Goal: Task Accomplishment & Management: Manage account settings

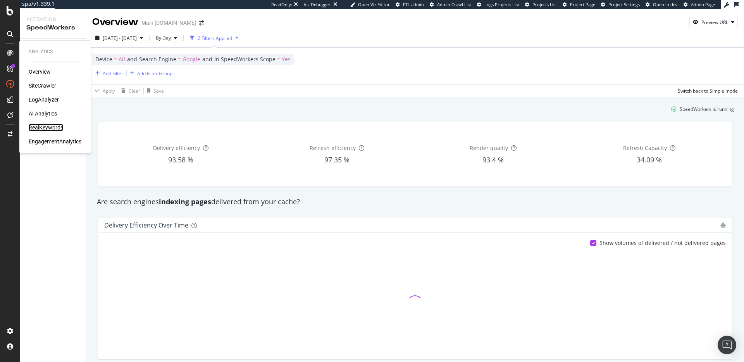
click at [46, 128] on div "RealKeywords" at bounding box center [46, 128] width 34 height 8
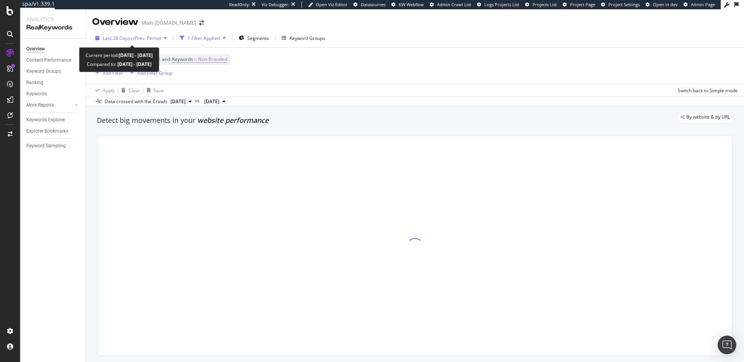
click at [152, 37] on span "vs Prev. Period" at bounding box center [145, 38] width 31 height 7
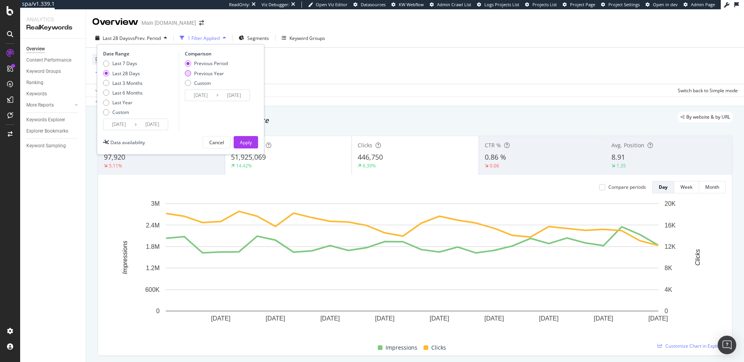
click at [206, 73] on div "Previous Year" at bounding box center [209, 73] width 30 height 7
type input "2024/09/16"
type input "2024/10/13"
click at [247, 145] on div "Apply" at bounding box center [246, 142] width 12 height 7
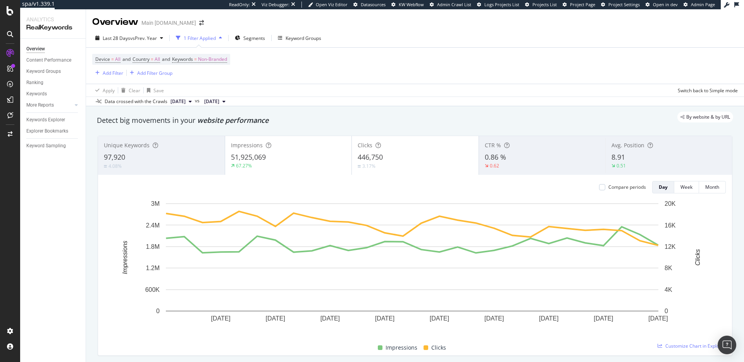
click at [200, 40] on div "1 Filter Applied" at bounding box center [200, 38] width 32 height 7
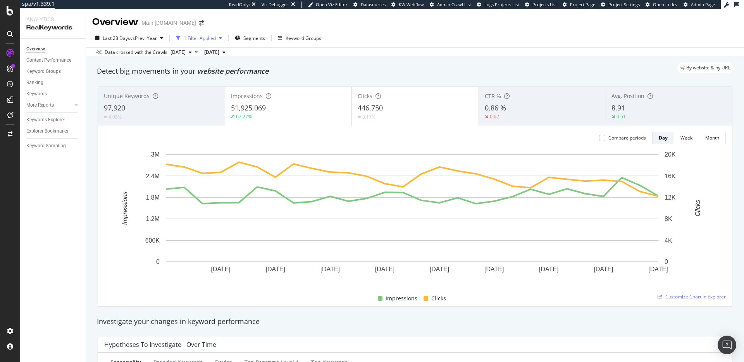
click at [201, 40] on div "1 Filter Applied" at bounding box center [200, 38] width 32 height 7
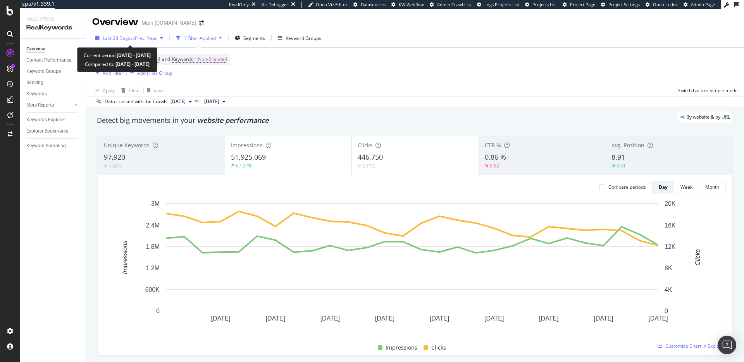
click at [141, 36] on span "vs Prev. Year" at bounding box center [143, 38] width 27 height 7
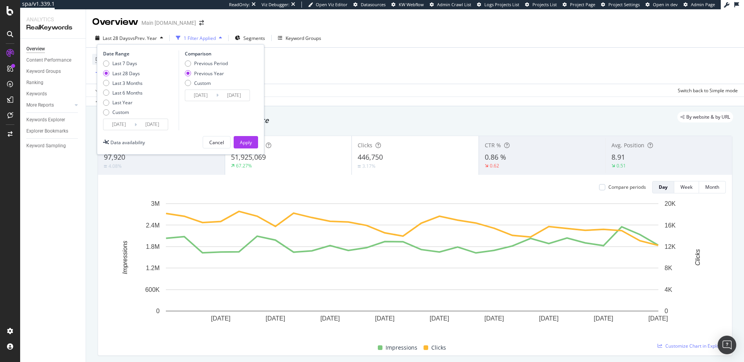
click at [141, 36] on span "vs Prev. Year" at bounding box center [143, 38] width 27 height 7
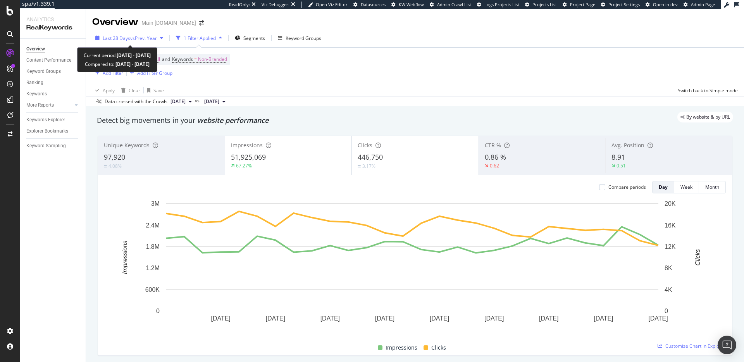
click at [142, 36] on span "vs Prev. Year" at bounding box center [143, 38] width 27 height 7
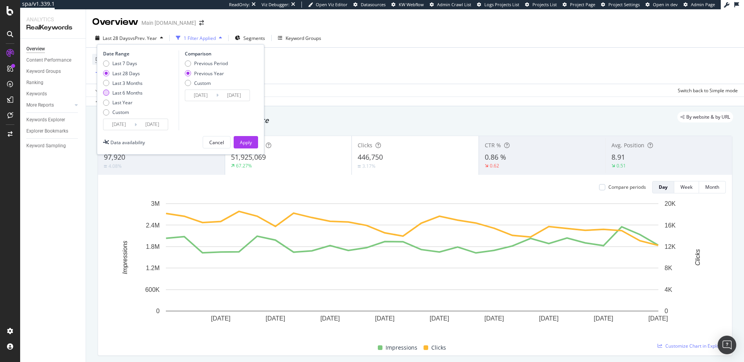
click at [129, 92] on div "Last 6 Months" at bounding box center [127, 92] width 30 height 7
type input "2025/04/13"
type input "2024/04/14"
click at [241, 140] on div "Apply" at bounding box center [246, 142] width 12 height 7
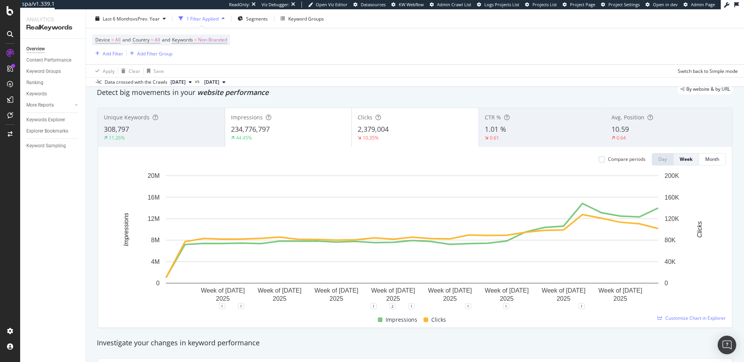
scroll to position [40, 0]
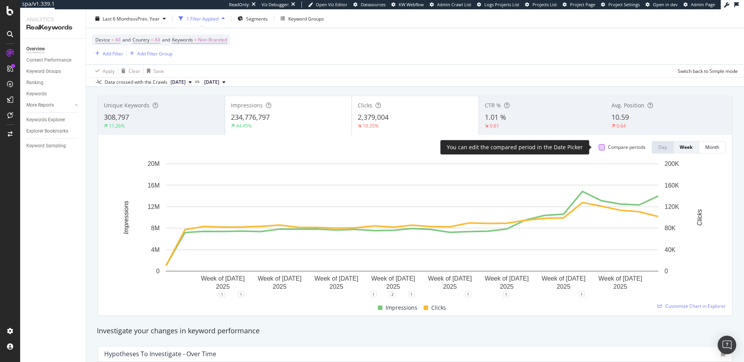
click at [598, 147] on div at bounding box center [601, 147] width 6 height 6
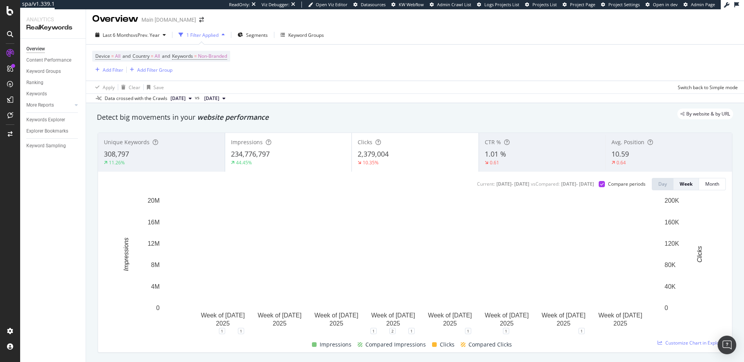
scroll to position [0, 0]
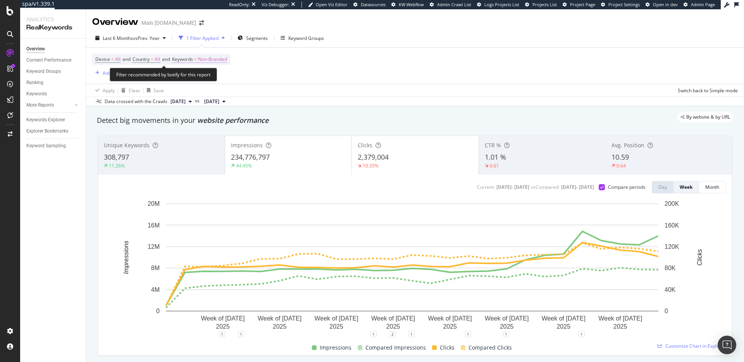
click at [219, 62] on span "Non-Branded" at bounding box center [212, 59] width 29 height 11
click at [210, 76] on span "Non-Branded" at bounding box center [199, 77] width 32 height 7
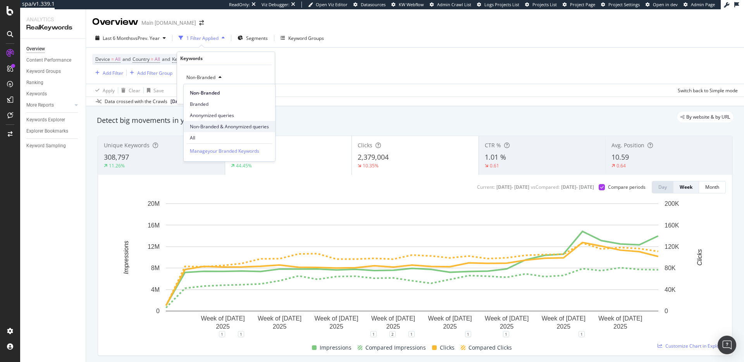
click at [226, 127] on span "Non-Branded & Anonymized queries" at bounding box center [229, 126] width 79 height 7
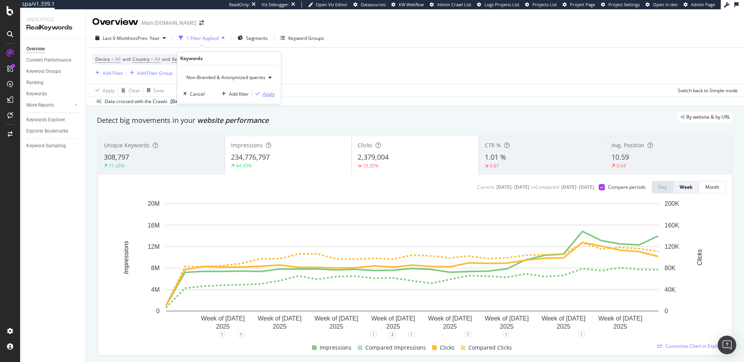
click at [270, 94] on div "Apply" at bounding box center [269, 94] width 12 height 7
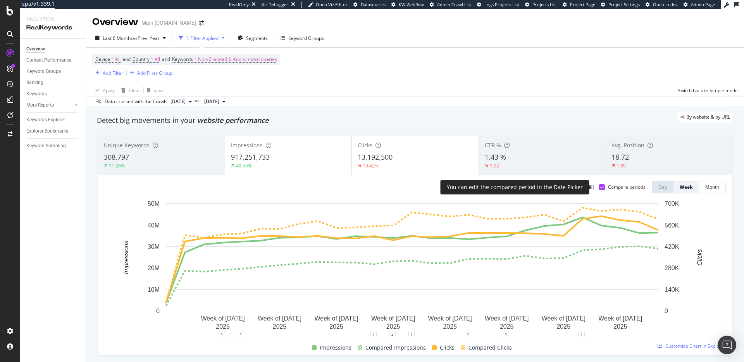
click at [598, 187] on div at bounding box center [601, 187] width 6 height 6
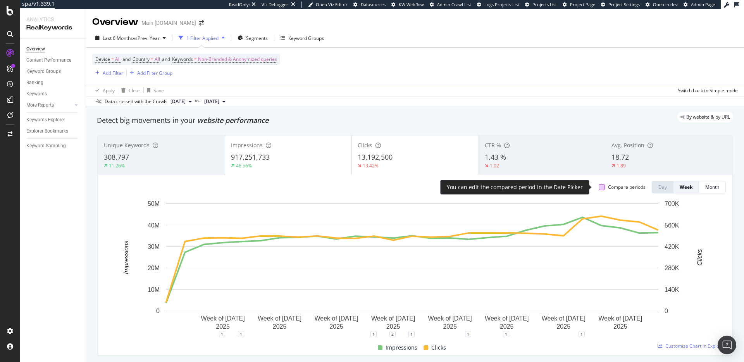
click at [598, 187] on div at bounding box center [601, 187] width 6 height 6
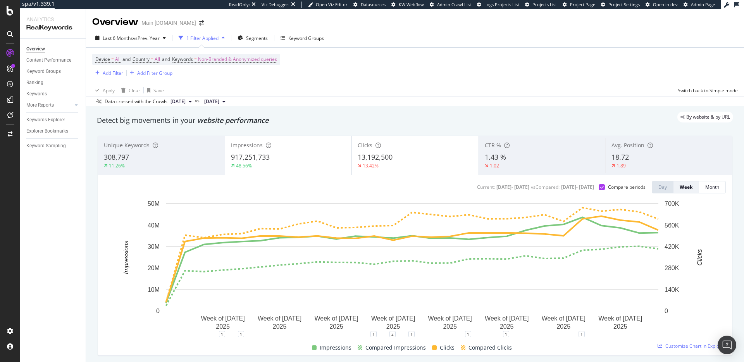
click at [237, 119] on div "By website & by URL" at bounding box center [411, 117] width 644 height 11
click at [230, 123] on span "website performance" at bounding box center [232, 119] width 71 height 9
click at [191, 122] on div "By website & by URL" at bounding box center [411, 117] width 644 height 11
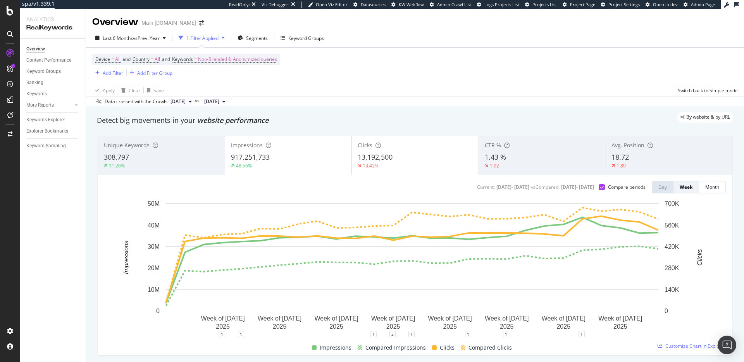
click at [408, 120] on div "By website & by URL" at bounding box center [411, 117] width 644 height 11
click at [393, 114] on div "By website & by URL" at bounding box center [411, 117] width 644 height 11
click at [147, 160] on div "308,797" at bounding box center [161, 157] width 115 height 10
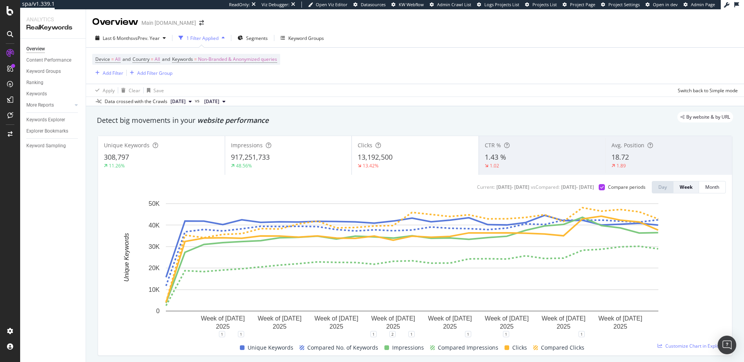
click at [202, 122] on div "By website & by URL" at bounding box center [411, 117] width 644 height 11
click at [211, 123] on span "website performance" at bounding box center [232, 119] width 71 height 9
click at [216, 121] on div "By website & by URL" at bounding box center [411, 117] width 644 height 11
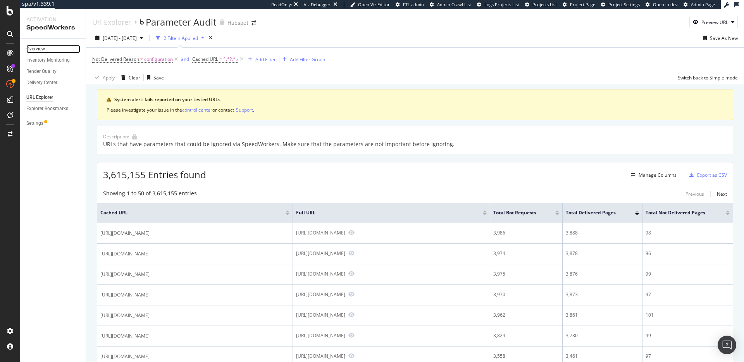
drag, startPoint x: 36, startPoint y: 50, endPoint x: 61, endPoint y: 46, distance: 24.6
click at [36, 50] on div "Overview" at bounding box center [35, 49] width 19 height 8
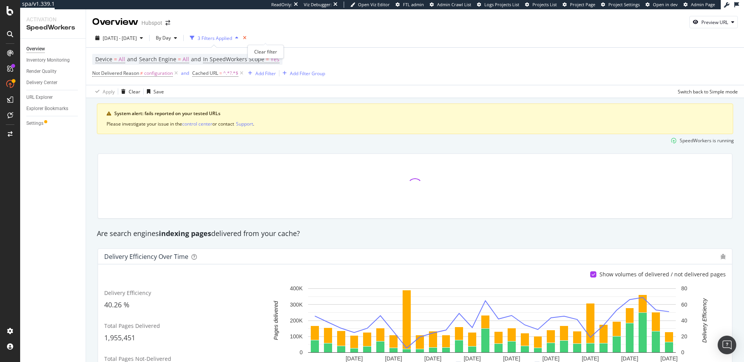
click at [246, 39] on icon "times" at bounding box center [244, 38] width 3 height 5
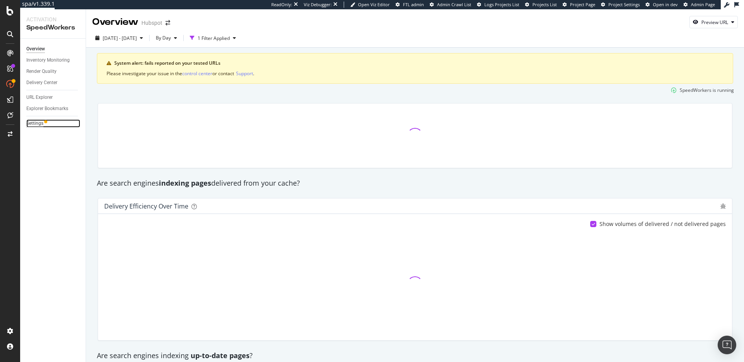
click at [40, 122] on div "Settings" at bounding box center [34, 123] width 17 height 8
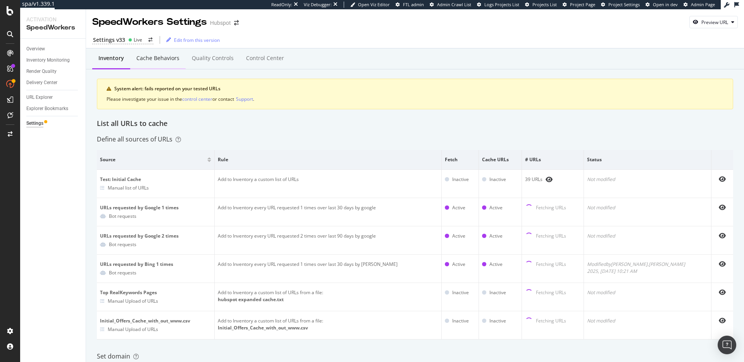
click at [166, 62] on div "Cache behaviors" at bounding box center [157, 58] width 43 height 8
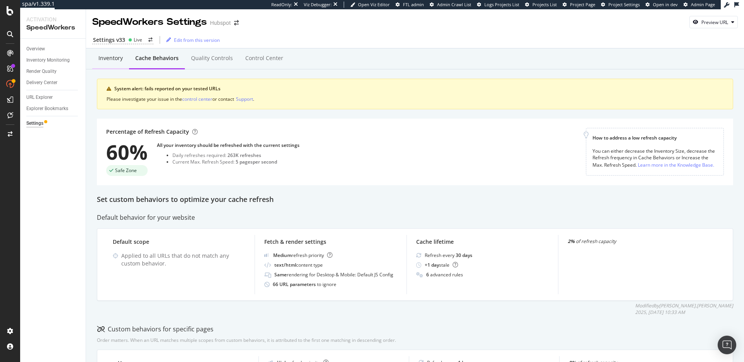
click at [117, 61] on div "Inventory" at bounding box center [110, 58] width 24 height 8
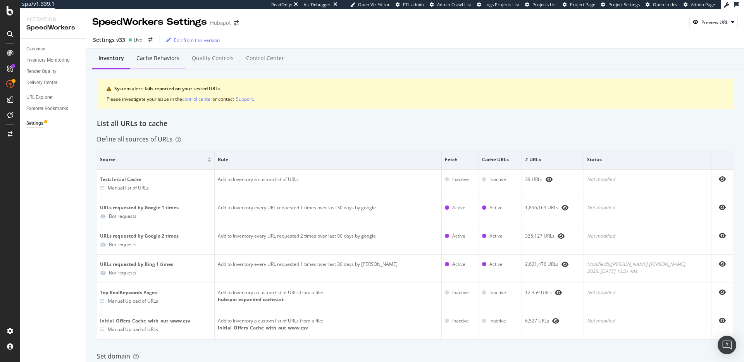
click at [162, 60] on div "Cache behaviors" at bounding box center [157, 58] width 43 height 8
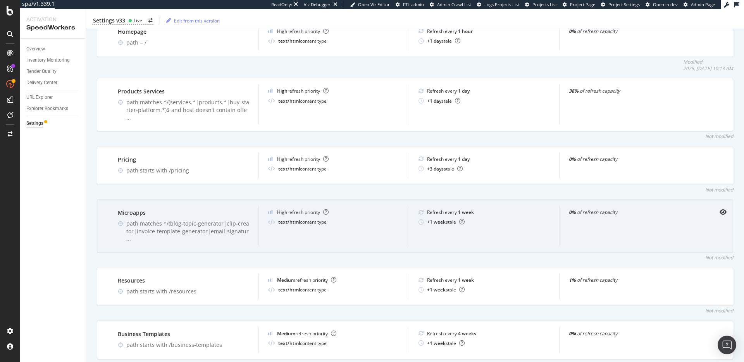
scroll to position [303, 0]
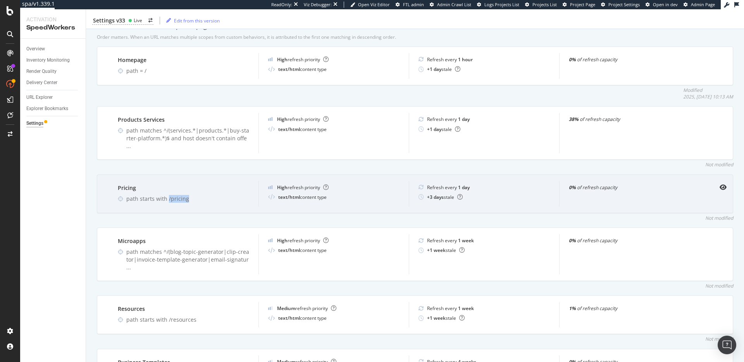
drag, startPoint x: 201, startPoint y: 194, endPoint x: 220, endPoint y: 193, distance: 19.4
click at [214, 195] on div "path starts with /pricing" at bounding box center [187, 199] width 123 height 8
click at [210, 195] on div "path starts with /pricing" at bounding box center [187, 199] width 123 height 8
drag, startPoint x: 165, startPoint y: 191, endPoint x: 240, endPoint y: 197, distance: 74.9
click at [237, 197] on div "Pricing path starts with /pricing" at bounding box center [183, 194] width 150 height 26
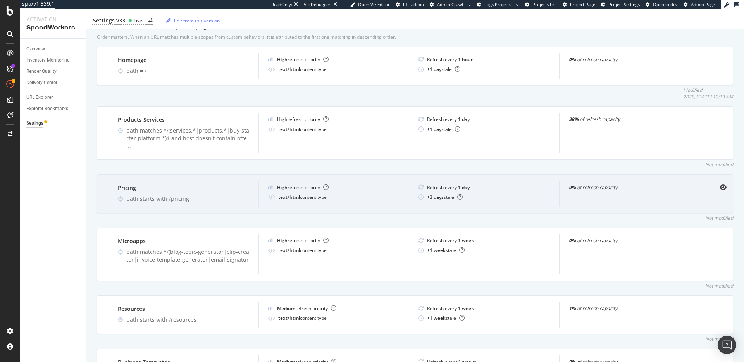
click at [240, 196] on div "Pricing path starts with /pricing" at bounding box center [183, 194] width 150 height 26
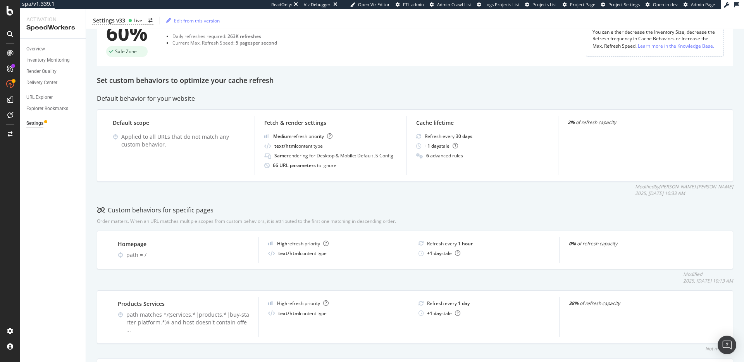
scroll to position [0, 0]
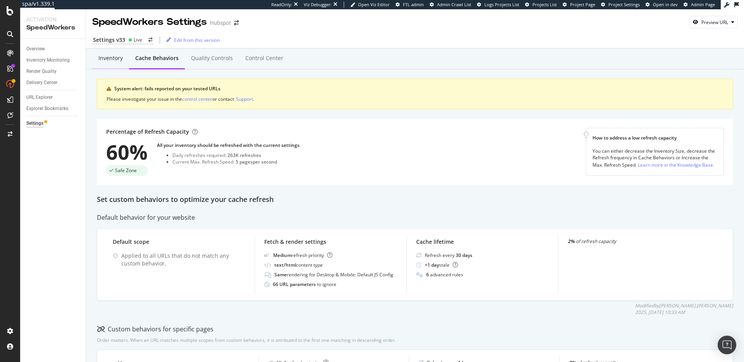
click at [115, 55] on div "Inventory" at bounding box center [110, 58] width 24 height 8
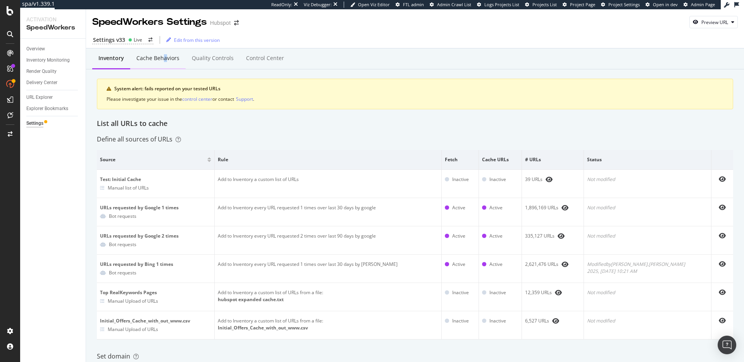
click at [164, 55] on div "Cache behaviors" at bounding box center [157, 58] width 43 height 8
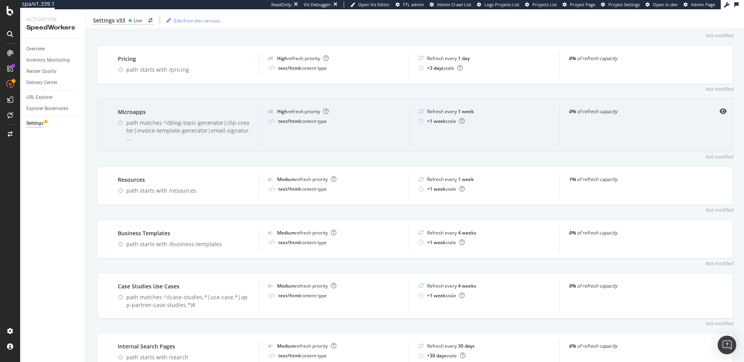
scroll to position [346, 0]
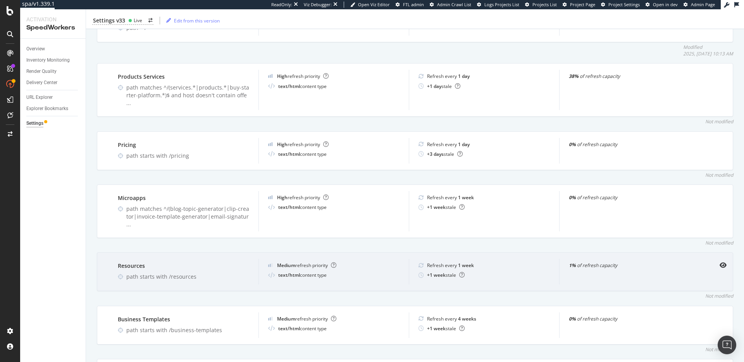
click at [162, 273] on div "path starts with /resources" at bounding box center [187, 277] width 123 height 8
click at [575, 259] on div "1% of refresh capacity" at bounding box center [634, 272] width 150 height 26
click at [719, 262] on icon "eye" at bounding box center [722, 265] width 7 height 6
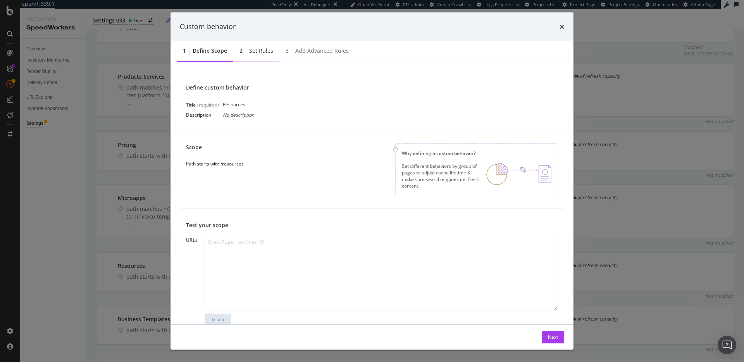
click at [266, 54] on div "Set rules" at bounding box center [261, 51] width 24 height 8
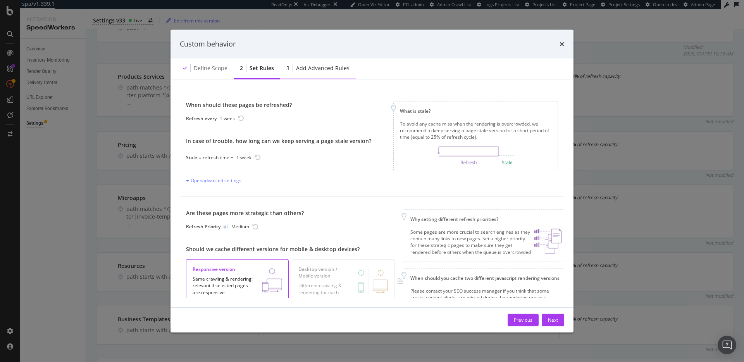
click at [302, 68] on div "Add advanced rules" at bounding box center [322, 68] width 53 height 8
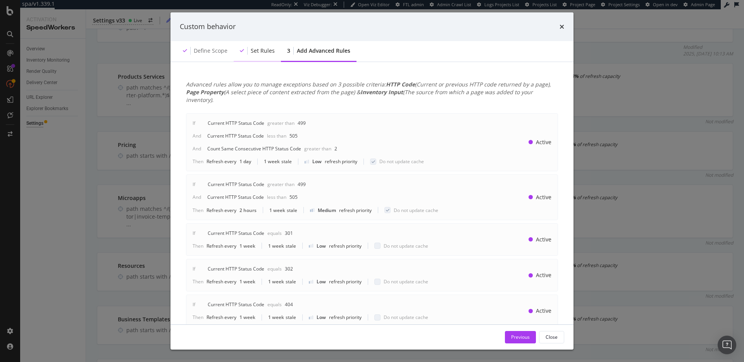
click at [253, 51] on div "Set rules" at bounding box center [263, 51] width 24 height 8
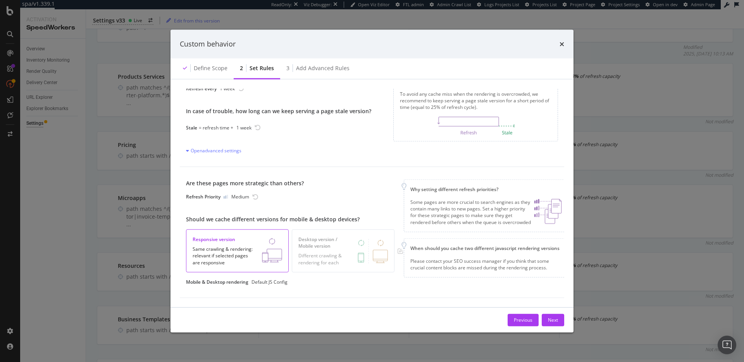
scroll to position [0, 0]
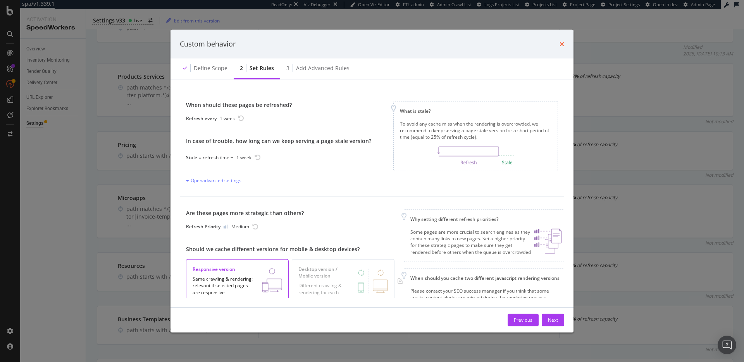
click at [562, 43] on icon "times" at bounding box center [561, 44] width 5 height 6
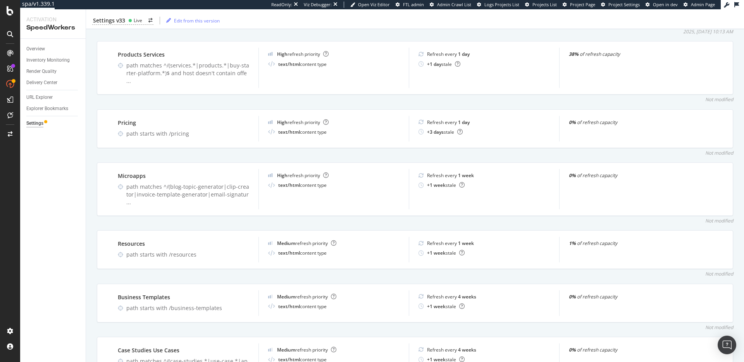
scroll to position [304, 0]
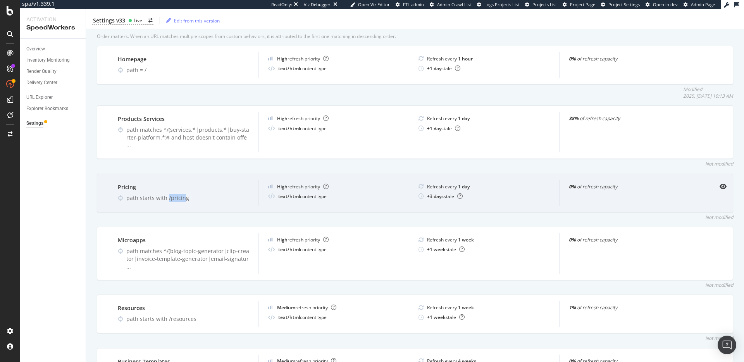
drag, startPoint x: 168, startPoint y: 191, endPoint x: 194, endPoint y: 192, distance: 26.0
click at [185, 194] on div "path starts with /pricing" at bounding box center [187, 198] width 123 height 8
copy div "/pricing"
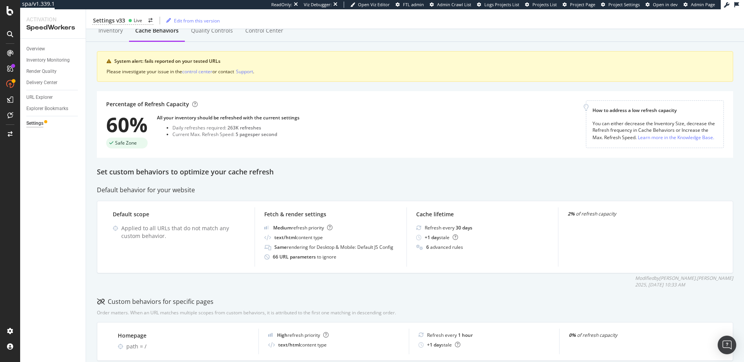
scroll to position [0, 0]
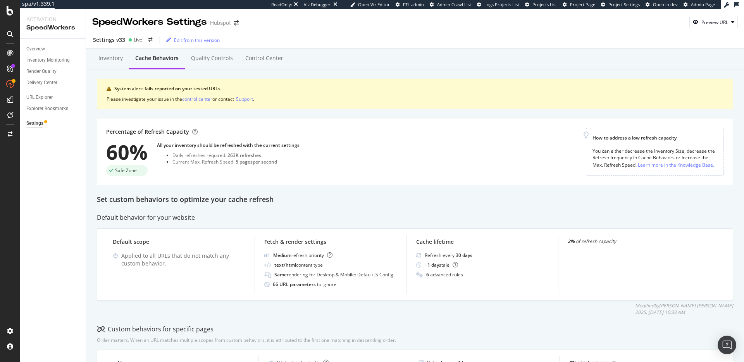
click at [303, 121] on div "Percentage of Refresh Capacity 60% Safe Zone All your inventory should be refre…" at bounding box center [415, 152] width 636 height 67
click at [42, 84] on div "SiteCrawler" at bounding box center [42, 86] width 27 height 8
click at [405, 169] on div "Percentage of Refresh Capacity 60% Safe Zone All your inventory should be refre…" at bounding box center [345, 152] width 479 height 48
click at [41, 93] on div "URL Explorer" at bounding box center [39, 97] width 26 height 8
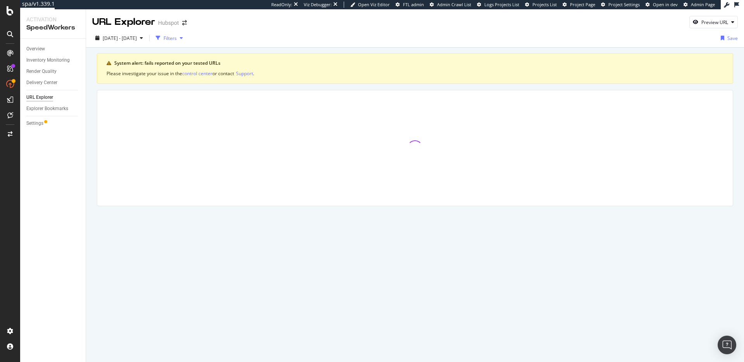
click at [186, 41] on div "Filters" at bounding box center [169, 38] width 33 height 12
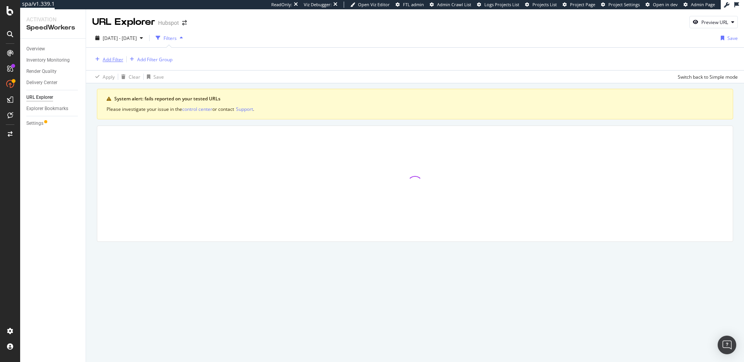
click at [111, 59] on div "Add Filter" at bounding box center [113, 59] width 21 height 7
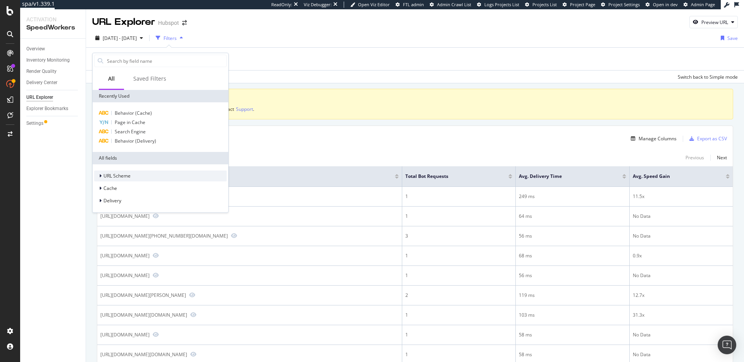
click at [135, 176] on div "URL Scheme" at bounding box center [160, 175] width 132 height 11
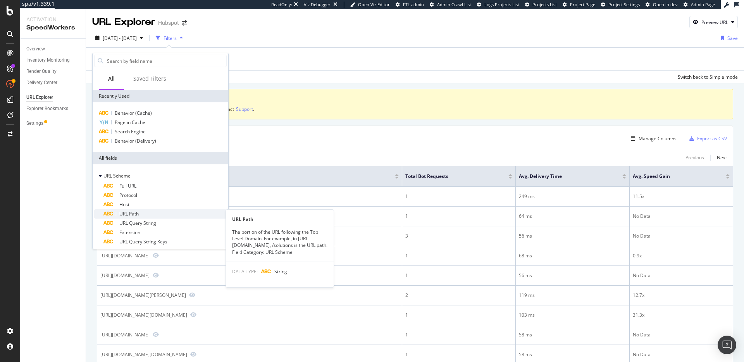
click at [145, 215] on div "URL Path" at bounding box center [164, 213] width 123 height 9
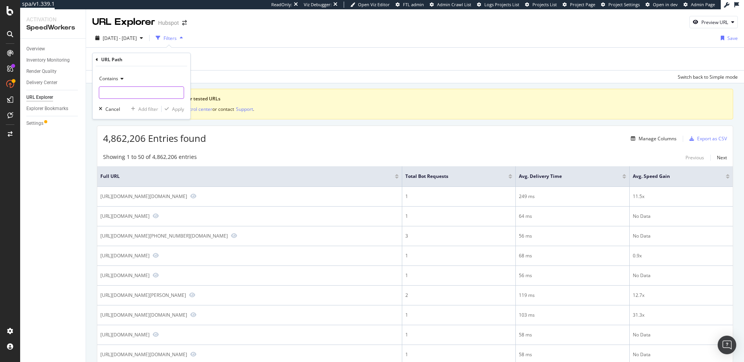
click at [120, 91] on input "text" at bounding box center [141, 92] width 84 height 12
type input "/pricing"
click at [172, 107] on div "Apply" at bounding box center [178, 109] width 12 height 7
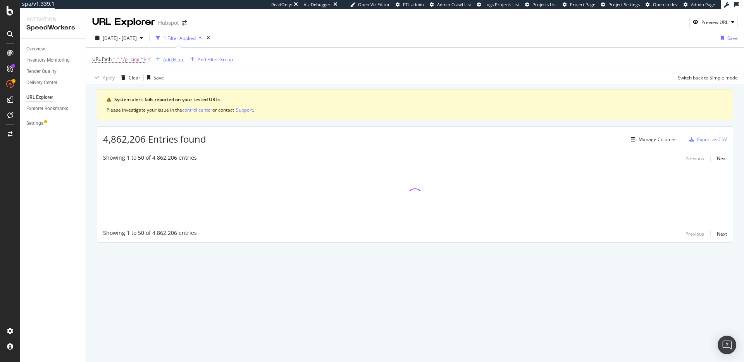
click at [171, 60] on div "Add Filter" at bounding box center [173, 59] width 21 height 7
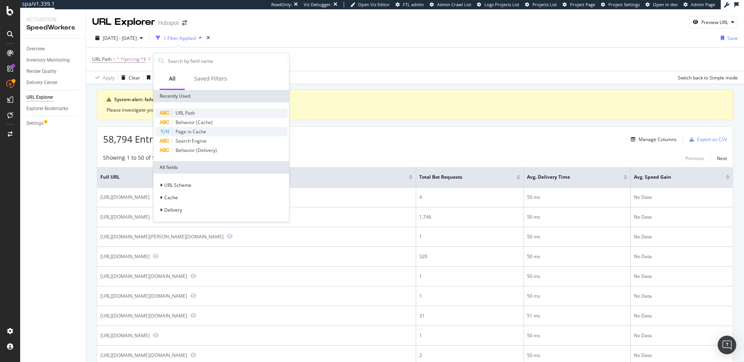
click at [202, 110] on div "URL Path" at bounding box center [221, 112] width 132 height 9
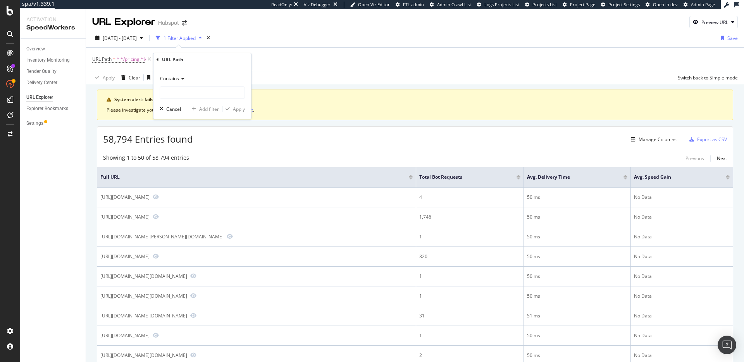
click at [178, 77] on span "Contains" at bounding box center [169, 78] width 19 height 7
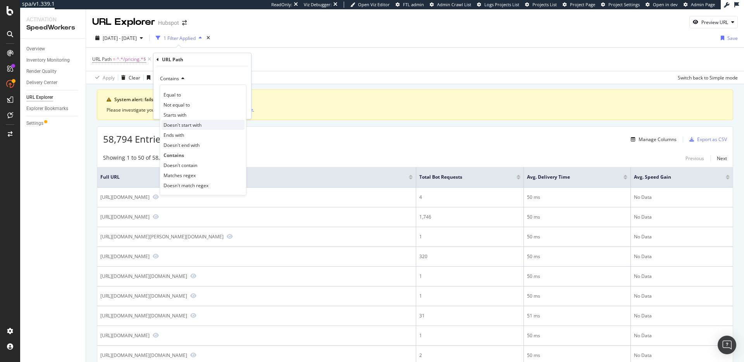
click at [197, 122] on span "Doesn't start with" at bounding box center [182, 125] width 38 height 7
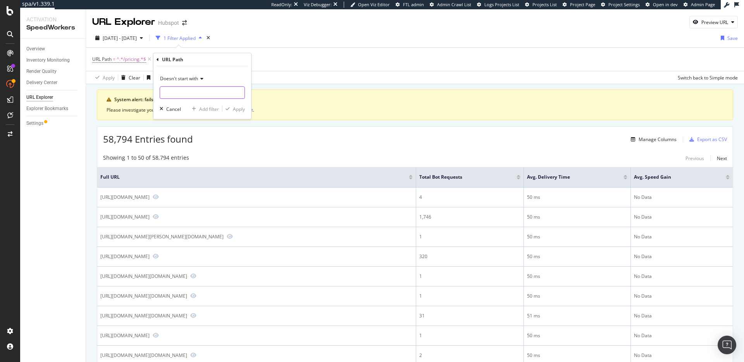
click at [192, 91] on input "text" at bounding box center [202, 92] width 84 height 12
type input "/pricing"
click at [239, 110] on div "Apply" at bounding box center [239, 109] width 12 height 7
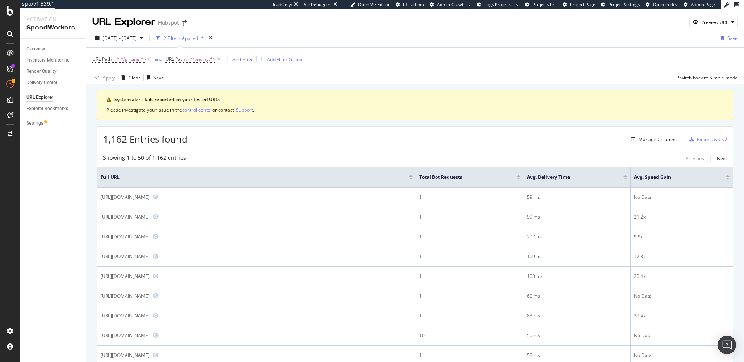
click at [369, 144] on div "1,162 Entries found Manage Columns Export as CSV" at bounding box center [414, 136] width 635 height 19
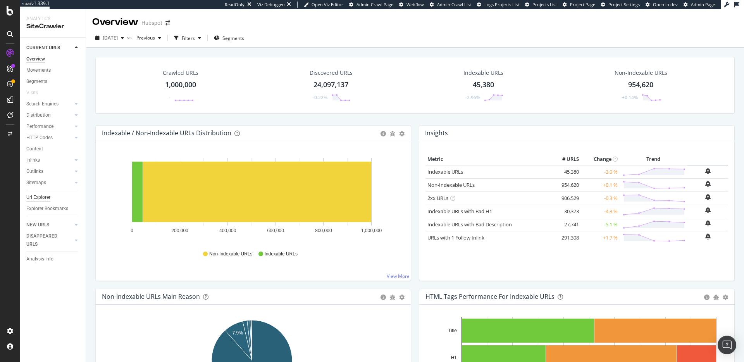
click at [35, 196] on div "Url Explorer" at bounding box center [38, 197] width 24 height 8
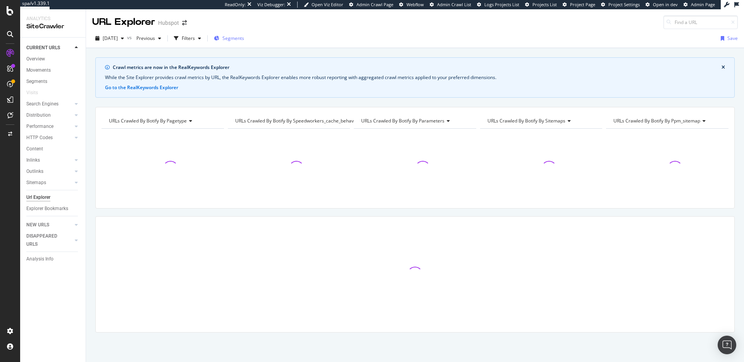
click at [244, 38] on span "Segments" at bounding box center [233, 38] width 22 height 7
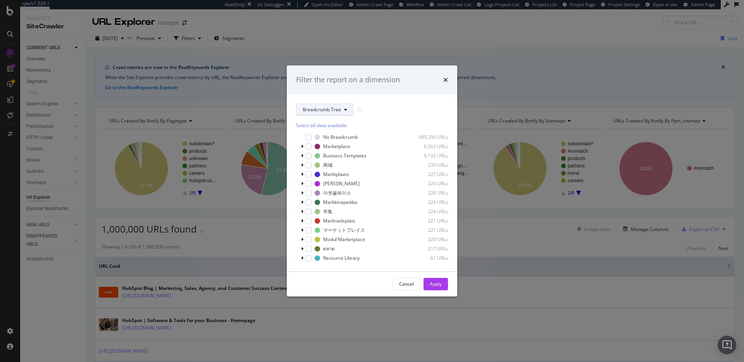
click at [319, 108] on span "Breadcrumb Tree" at bounding box center [321, 109] width 38 height 7
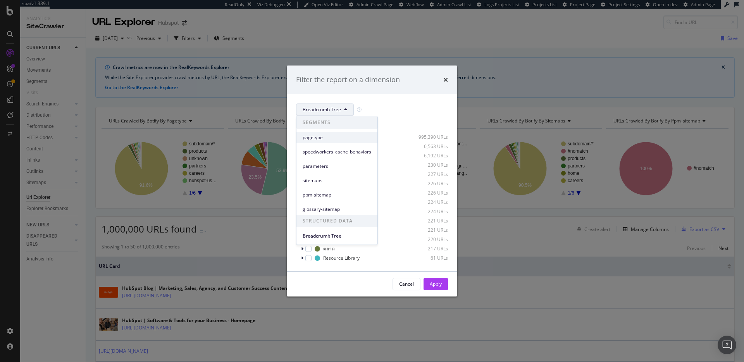
click at [321, 134] on span "pagetype" at bounding box center [336, 137] width 69 height 7
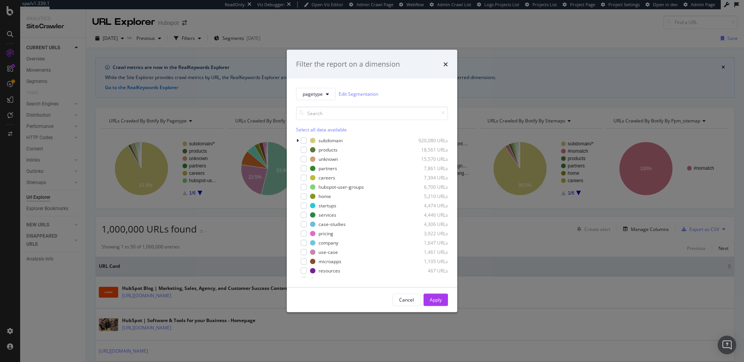
drag, startPoint x: 532, startPoint y: 243, endPoint x: 326, endPoint y: 148, distance: 226.7
click at [531, 243] on div "Filter the report on a dimension pagetype Edit Segmentation Select all data ava…" at bounding box center [372, 181] width 744 height 362
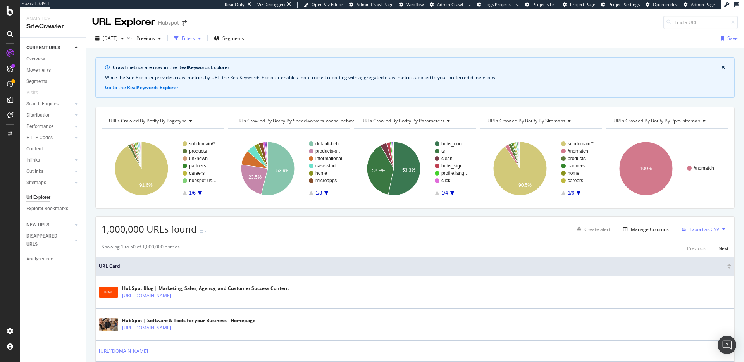
click at [195, 37] on div "Filters" at bounding box center [188, 38] width 13 height 7
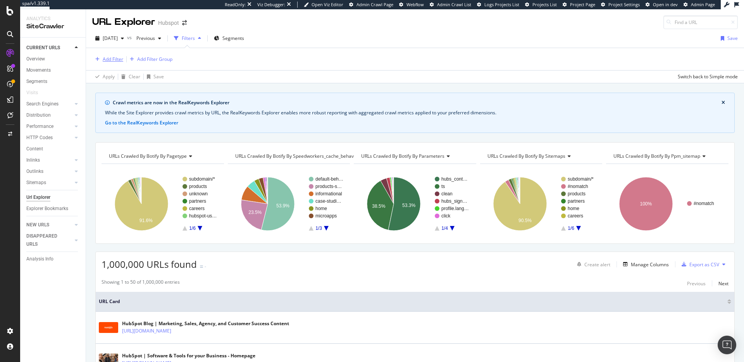
click at [108, 57] on div "Add Filter" at bounding box center [113, 59] width 21 height 7
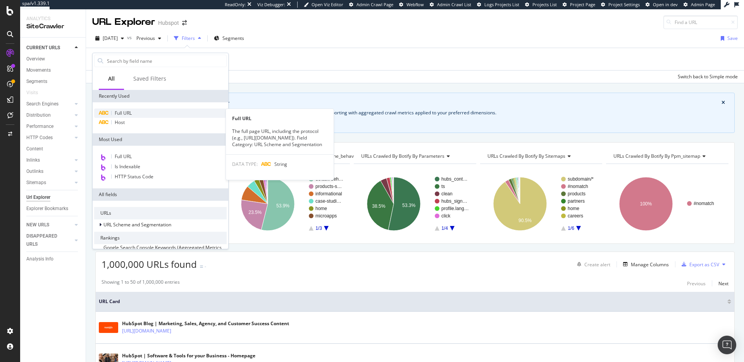
click at [137, 109] on div "Full URL" at bounding box center [160, 112] width 132 height 9
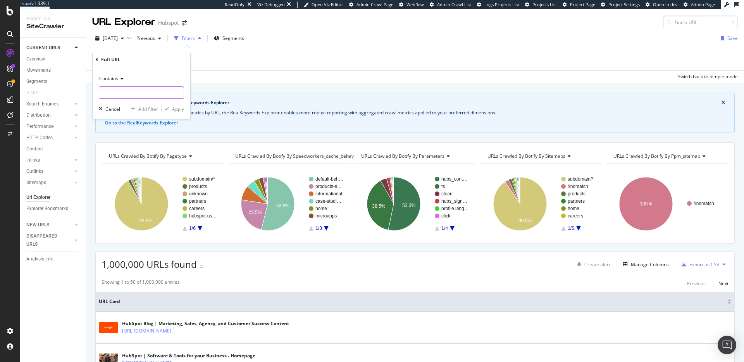
click at [134, 92] on input "text" at bounding box center [141, 92] width 84 height 12
type input "/pricing"
click at [180, 111] on div "Apply" at bounding box center [178, 109] width 12 height 7
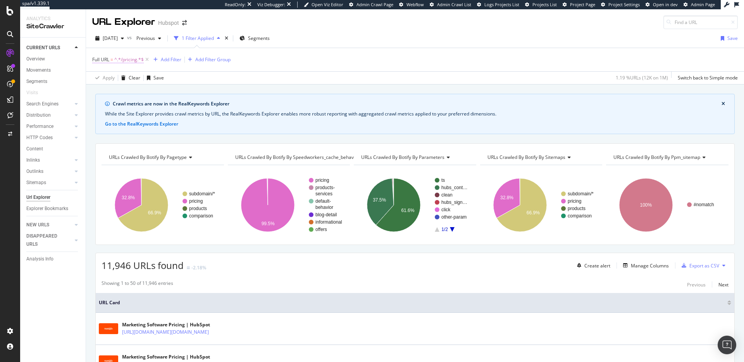
click at [123, 58] on span "^.*/pricing.*$" at bounding box center [128, 59] width 29 height 11
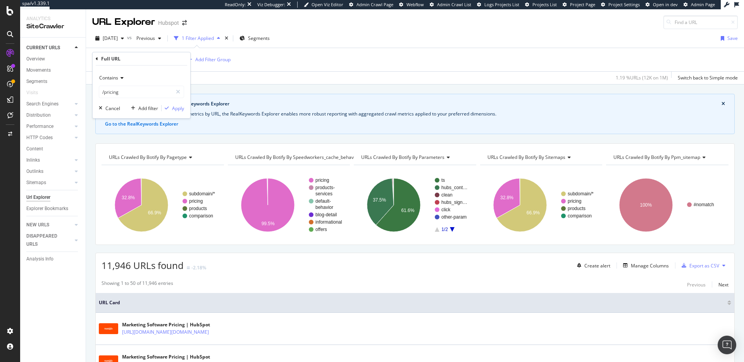
click at [266, 83] on div "Apply Clear Save 1.19 % URLs ( 12K on 1M ) Switch back to Simple mode" at bounding box center [415, 77] width 658 height 13
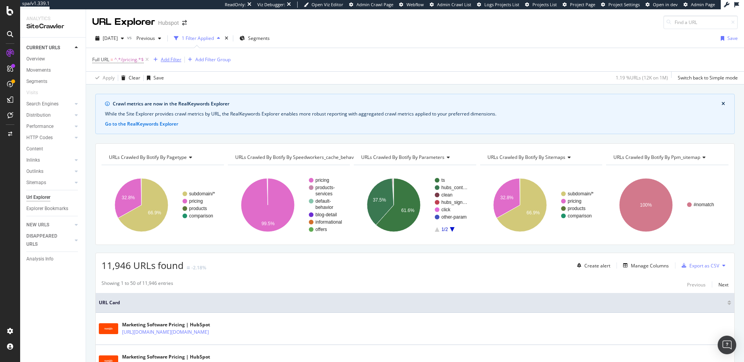
click at [167, 58] on div "Add Filter" at bounding box center [171, 59] width 21 height 7
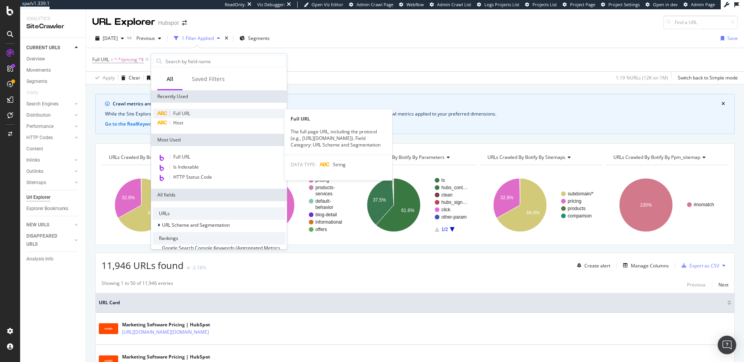
click at [198, 113] on div "Full URL" at bounding box center [219, 113] width 132 height 9
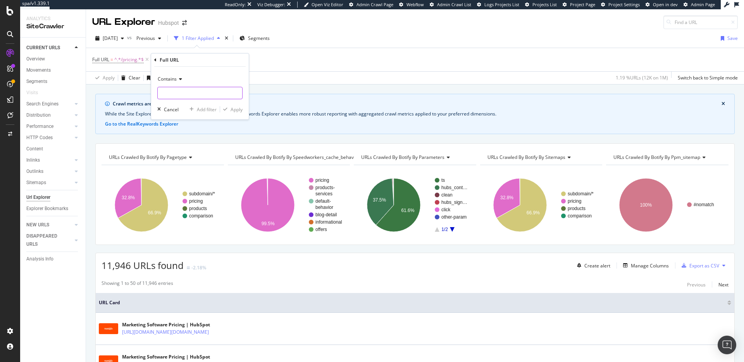
click at [183, 92] on input "text" at bounding box center [200, 93] width 84 height 12
click at [176, 77] on span "Contains" at bounding box center [167, 79] width 19 height 7
click at [187, 123] on span "Doesn't start with" at bounding box center [180, 125] width 38 height 7
click at [189, 91] on input "text" at bounding box center [200, 93] width 84 height 12
type input "/pricing"
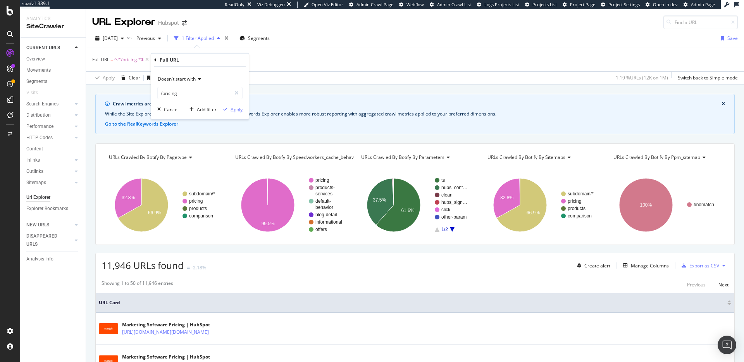
click at [239, 109] on div "Apply" at bounding box center [236, 109] width 12 height 7
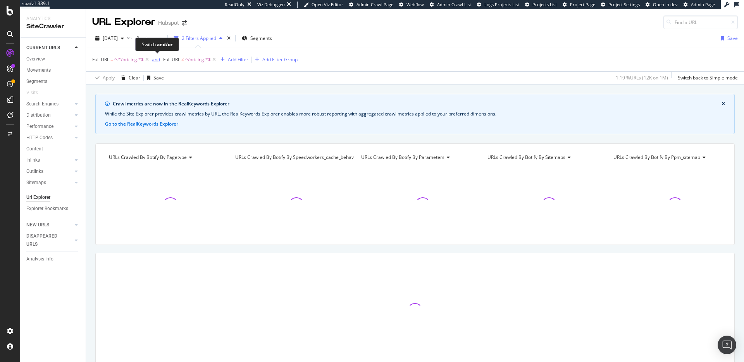
click at [158, 61] on div "and" at bounding box center [156, 59] width 8 height 7
click at [235, 88] on div "Crawl metrics are now in the RealKeywords Explorer While the Site Explorer prov…" at bounding box center [415, 93] width 658 height 19
click at [154, 61] on div "or" at bounding box center [154, 59] width 5 height 7
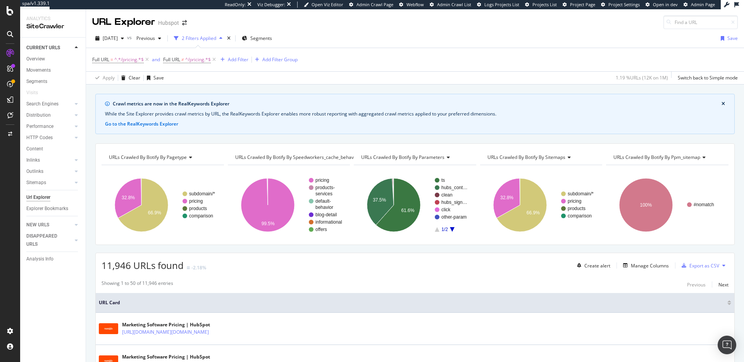
click at [297, 94] on div "Crawl metrics are now in the RealKeywords Explorer While the Site Explorer prov…" at bounding box center [414, 114] width 639 height 40
click at [268, 270] on div "11,946 URLs found -2.18% Create alert Manage Columns Export as CSV" at bounding box center [415, 262] width 638 height 19
click at [187, 60] on span "^/pricing.*$" at bounding box center [198, 59] width 26 height 11
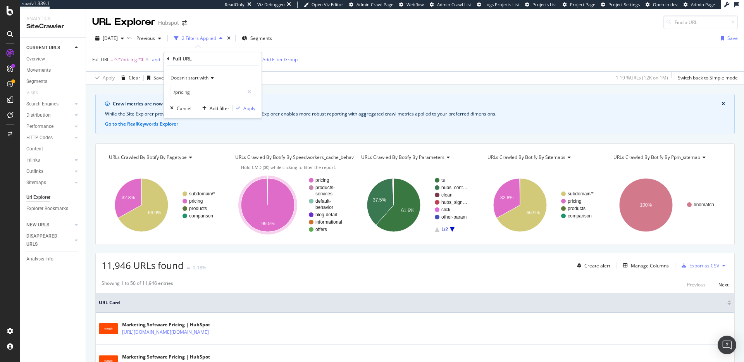
click at [170, 59] on div "Full URL" at bounding box center [212, 58] width 91 height 13
click at [169, 58] on icon at bounding box center [168, 59] width 2 height 5
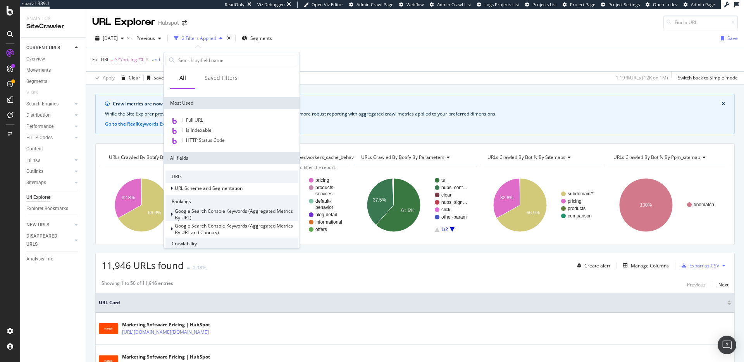
scroll to position [70, 0]
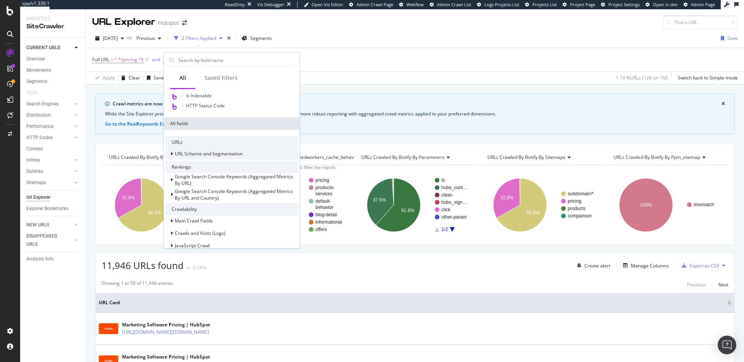
click at [210, 154] on span "URL Scheme and Segmentation" at bounding box center [209, 153] width 68 height 7
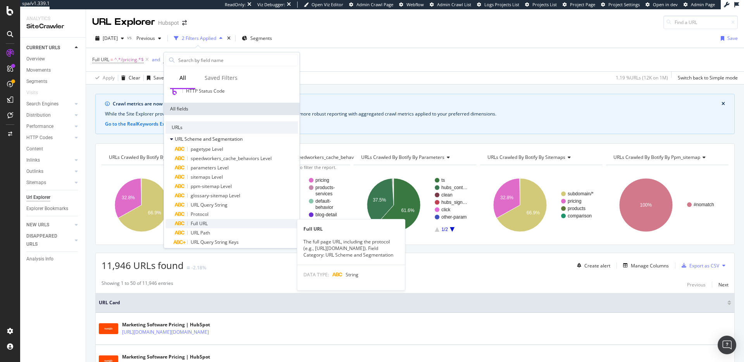
scroll to position [86, 0]
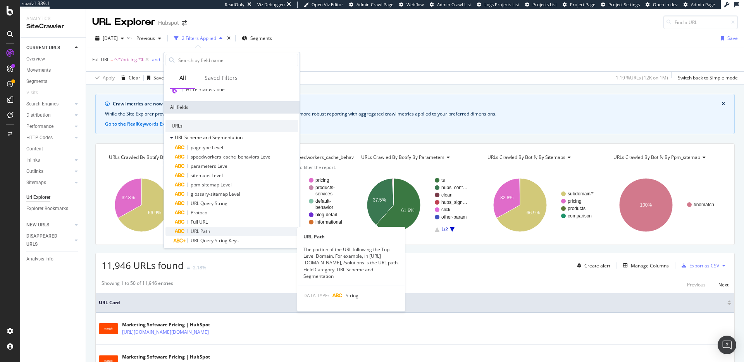
click at [218, 230] on div "URL Path" at bounding box center [236, 231] width 123 height 9
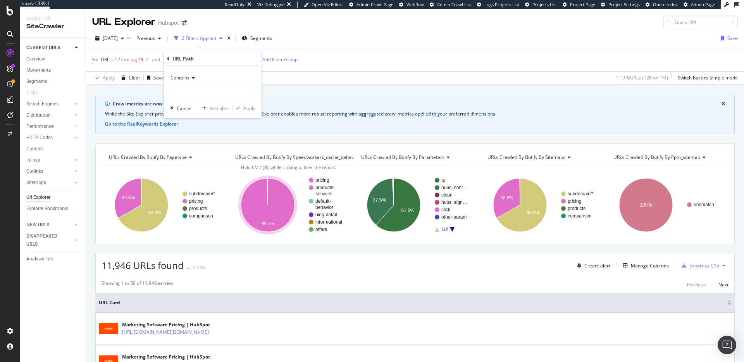
click at [192, 79] on icon at bounding box center [191, 78] width 5 height 5
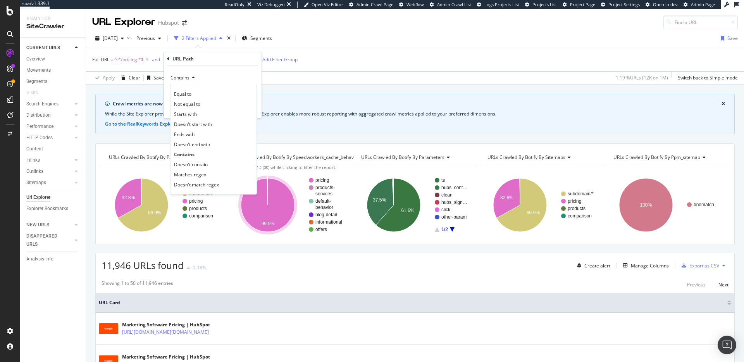
click at [208, 126] on span "Doesn't start with" at bounding box center [193, 124] width 38 height 7
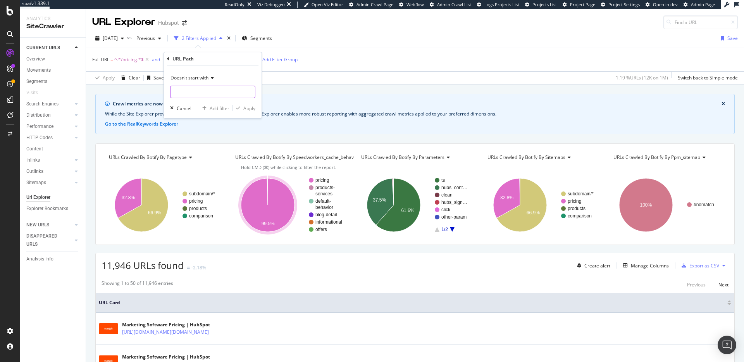
click at [197, 96] on input "text" at bounding box center [212, 92] width 84 height 12
type input "/pricing"
click at [251, 109] on div "Apply" at bounding box center [249, 108] width 12 height 7
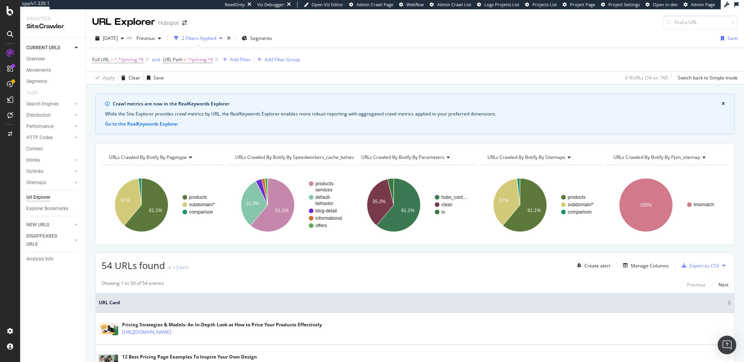
click at [388, 263] on div "54 URLs found +3.84% Create alert Manage Columns Export as CSV" at bounding box center [415, 262] width 638 height 19
click at [380, 264] on div "54 URLs found +3.84% Create alert Manage Columns Export as CSV" at bounding box center [415, 262] width 638 height 19
click at [218, 60] on icon at bounding box center [216, 60] width 7 height 8
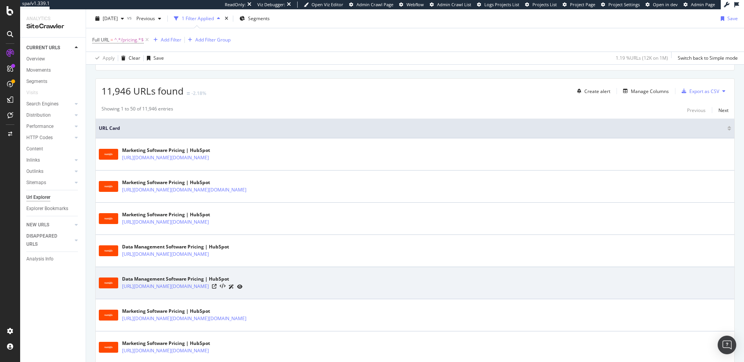
scroll to position [208, 0]
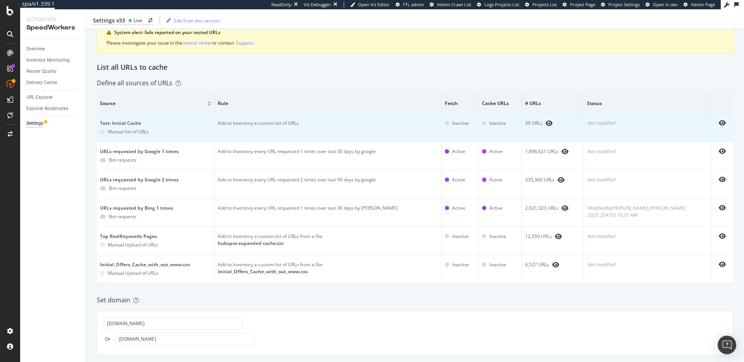
scroll to position [224, 0]
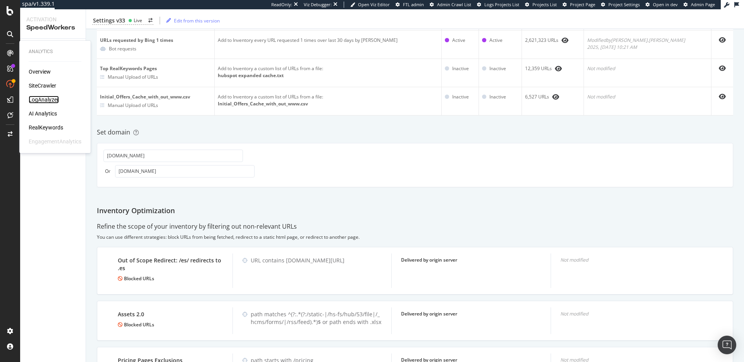
click at [47, 100] on div "LogAnalyzer" at bounding box center [44, 100] width 30 height 8
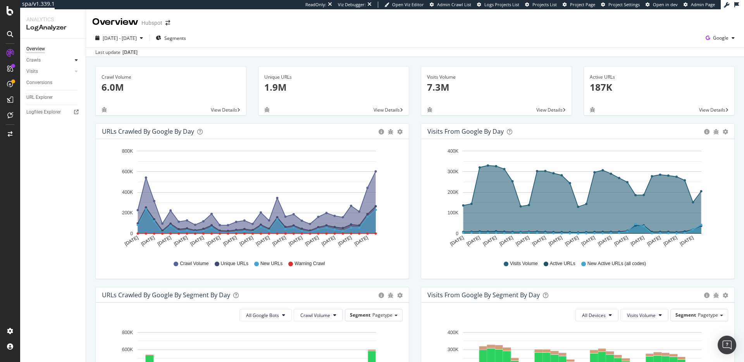
click at [73, 59] on div at bounding box center [76, 60] width 8 height 8
click at [49, 98] on div "HTTP Codes" at bounding box center [43, 102] width 26 height 8
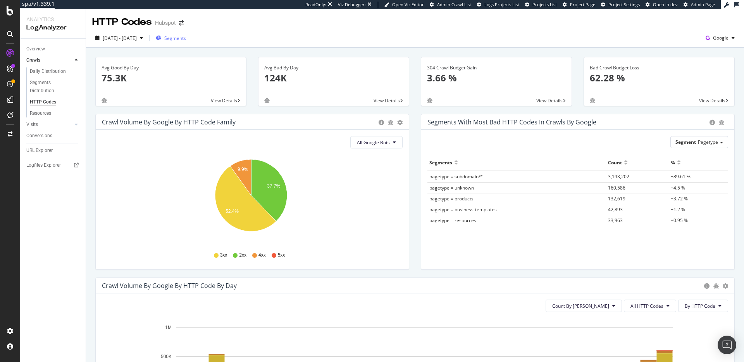
click at [186, 37] on span "Segments" at bounding box center [175, 38] width 22 height 7
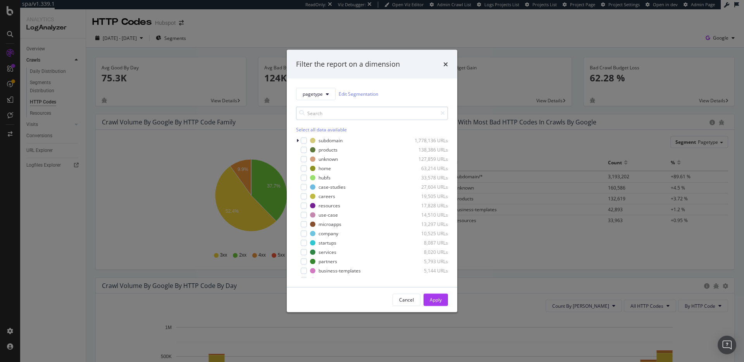
click at [336, 112] on input "modal" at bounding box center [372, 113] width 152 height 14
click at [302, 219] on div "modal" at bounding box center [304, 219] width 6 height 6
click at [431, 302] on div "Apply" at bounding box center [436, 299] width 12 height 7
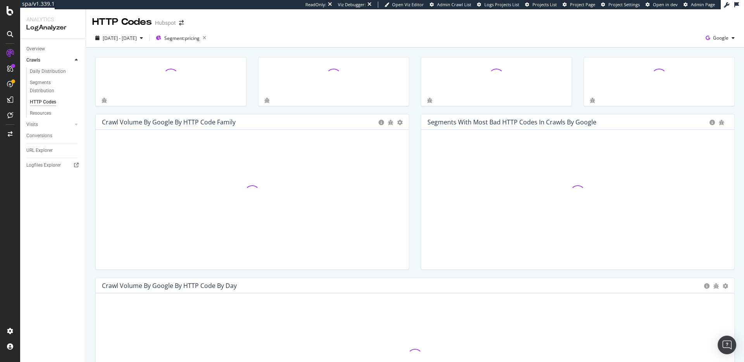
click at [415, 138] on div "Segments with most bad HTTP codes in Crawls by google Hold CMD (⌘) while clicki…" at bounding box center [577, 195] width 325 height 163
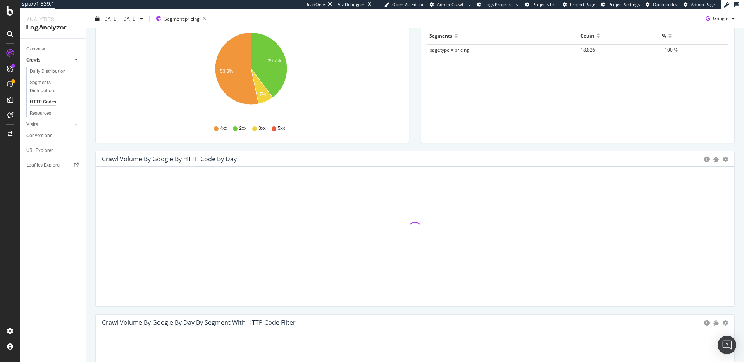
scroll to position [128, 0]
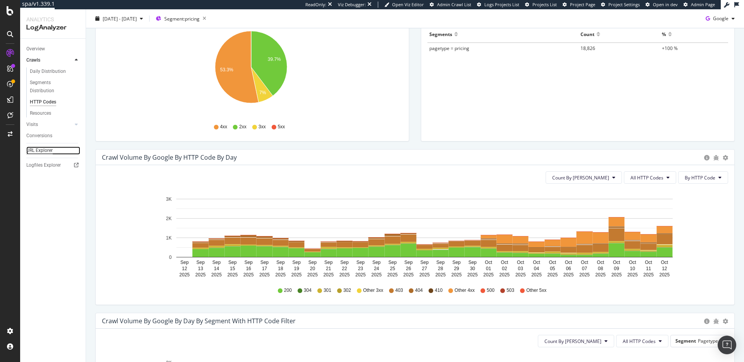
click at [48, 148] on div "URL Explorer" at bounding box center [39, 150] width 26 height 8
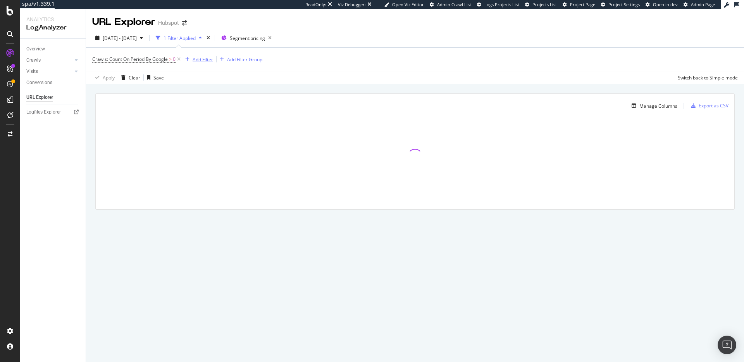
click at [198, 58] on div "Add Filter" at bounding box center [202, 59] width 21 height 7
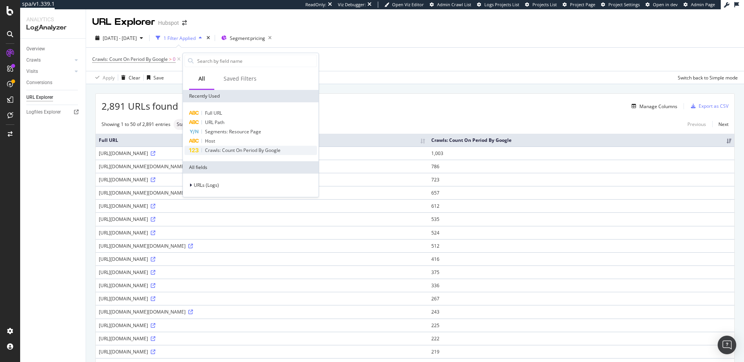
click at [270, 151] on span "Crawls: Count On Period By Google" at bounding box center [243, 150] width 76 height 7
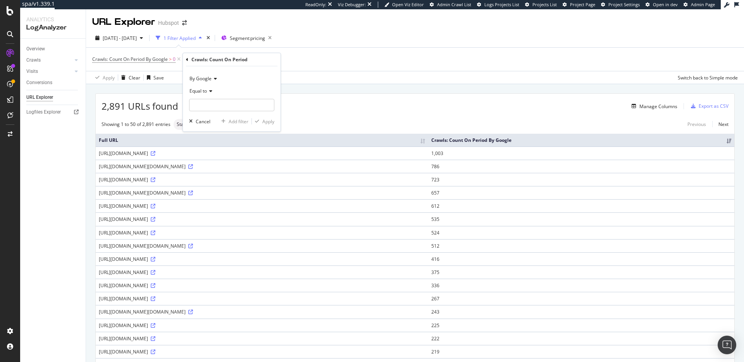
click at [188, 59] on icon at bounding box center [187, 59] width 2 height 5
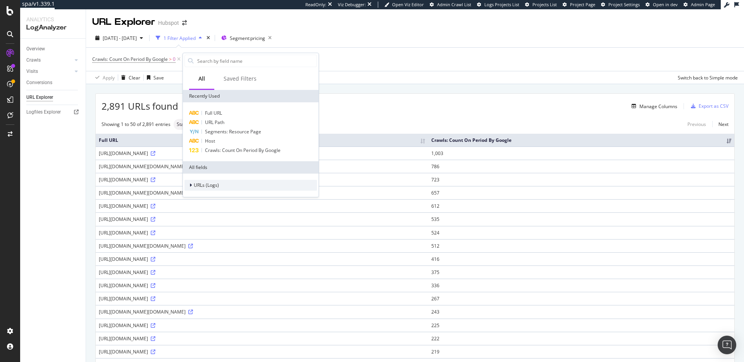
click at [233, 186] on div "URLs (Logs)" at bounding box center [250, 185] width 132 height 11
click at [237, 224] on div "Crawls" at bounding box center [250, 220] width 132 height 11
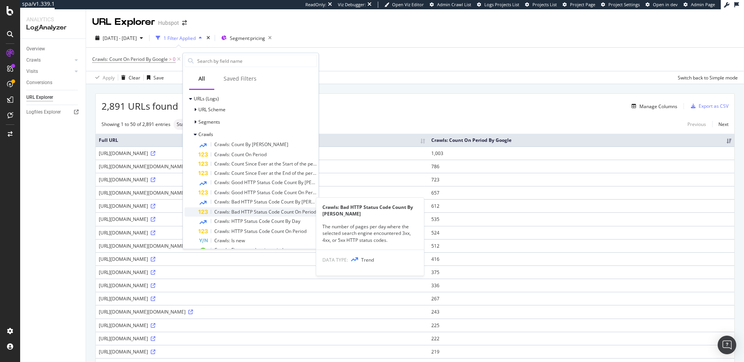
scroll to position [84, 0]
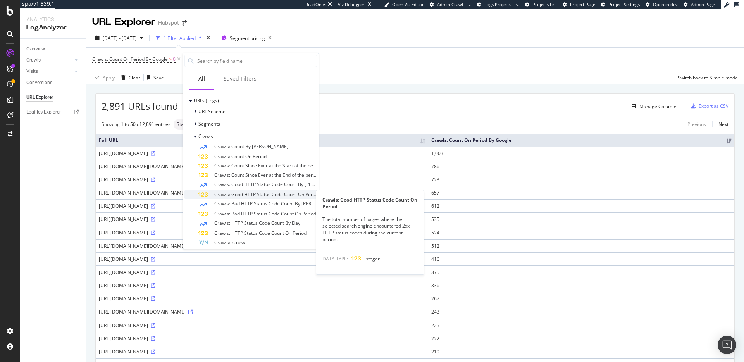
click at [244, 194] on span "Crawls: Good HTTP Status Code Count On Period" at bounding box center [266, 194] width 105 height 7
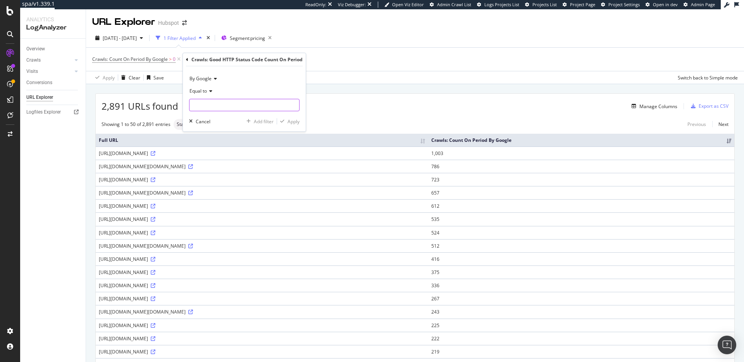
click at [205, 100] on input "number" at bounding box center [244, 105] width 110 height 12
type input "0"
click at [289, 122] on div "Apply" at bounding box center [293, 121] width 12 height 7
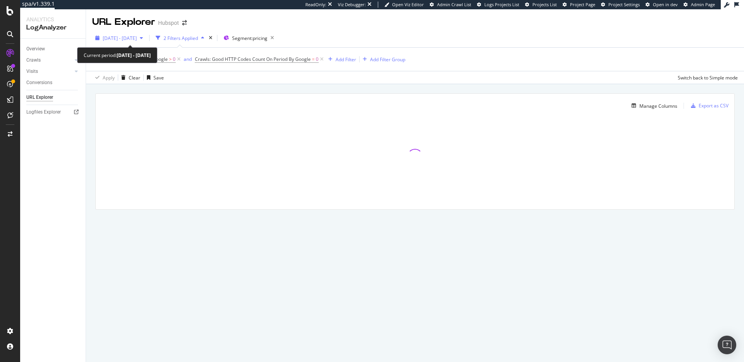
click at [137, 37] on span "2025 Sep. 13th - Oct. 12th" at bounding box center [120, 38] width 34 height 7
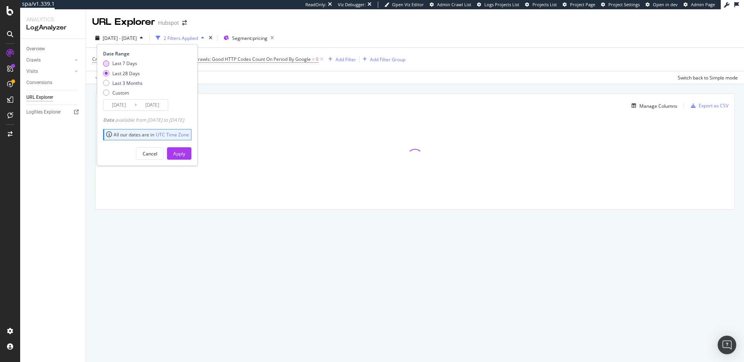
click at [124, 62] on div "Last 7 Days" at bounding box center [124, 63] width 25 height 7
type input "2025/10/06"
click at [191, 154] on button "Apply" at bounding box center [179, 153] width 24 height 12
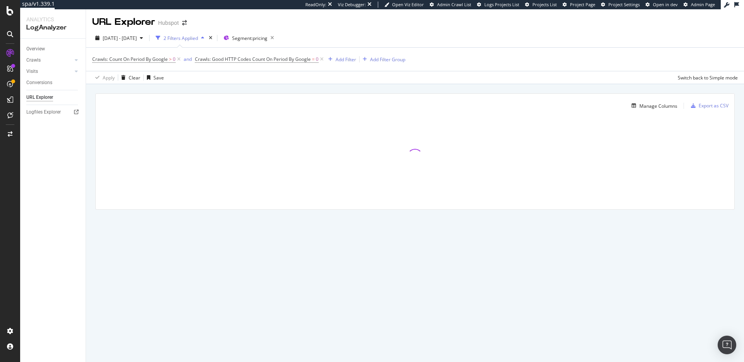
click at [303, 90] on div "Manage Columns Export as CSV Full URL Crawls: Count On Period By Google" at bounding box center [415, 160] width 658 height 153
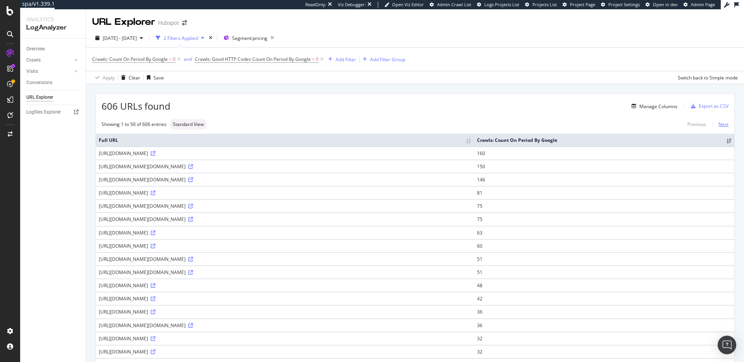
click at [720, 123] on link "Next" at bounding box center [720, 124] width 16 height 11
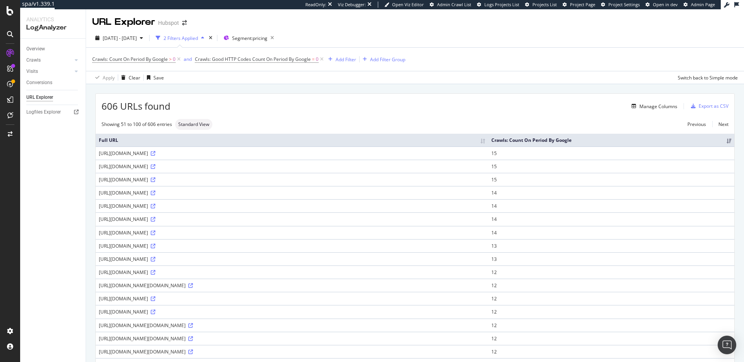
click at [544, 65] on div "Crawls: Count On Period By Google > 0 and Crawls: Good HTTP Codes Count On Peri…" at bounding box center [414, 59] width 645 height 23
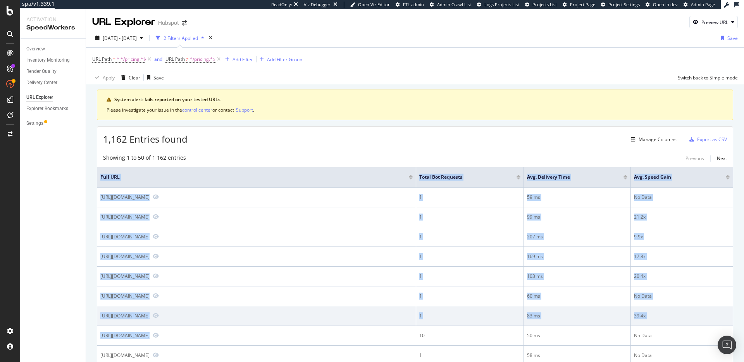
drag, startPoint x: 356, startPoint y: 208, endPoint x: 495, endPoint y: 325, distance: 182.3
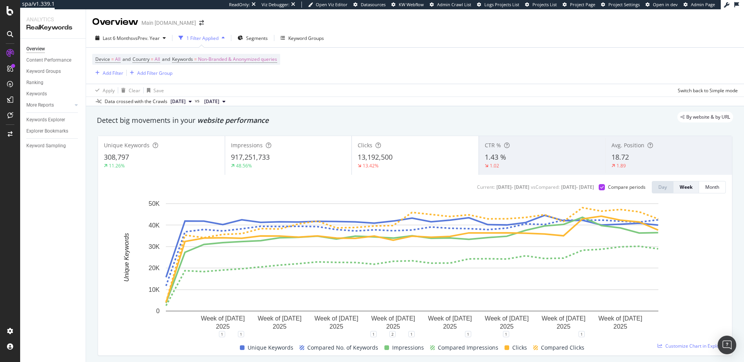
click at [375, 115] on div "By website & by URL" at bounding box center [411, 117] width 644 height 11
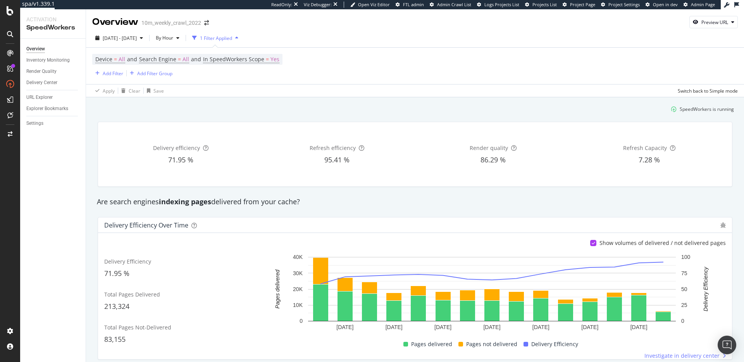
scroll to position [67, 0]
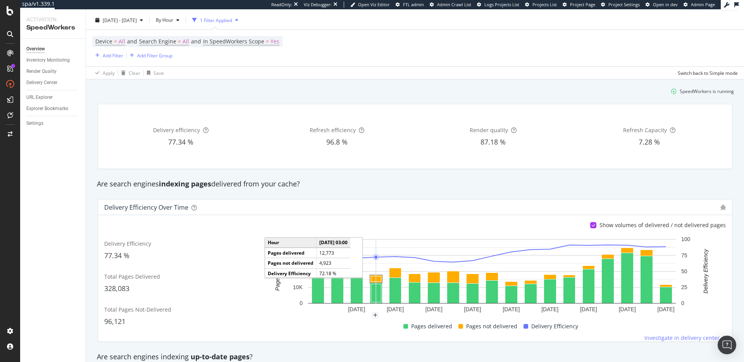
scroll to position [16, 0]
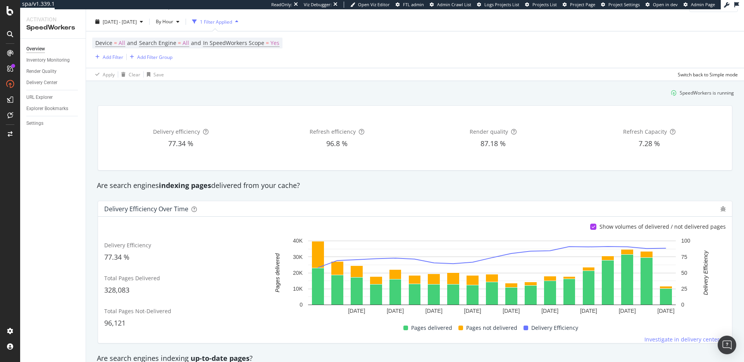
click at [487, 177] on div "Are search engines indexing pages delivered from your cache?" at bounding box center [415, 186] width 644 height 18
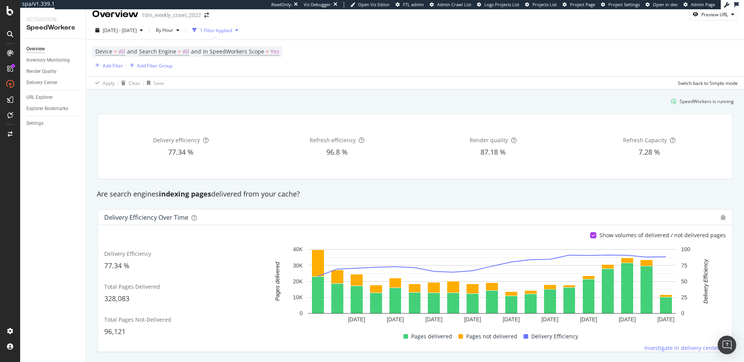
scroll to position [0, 0]
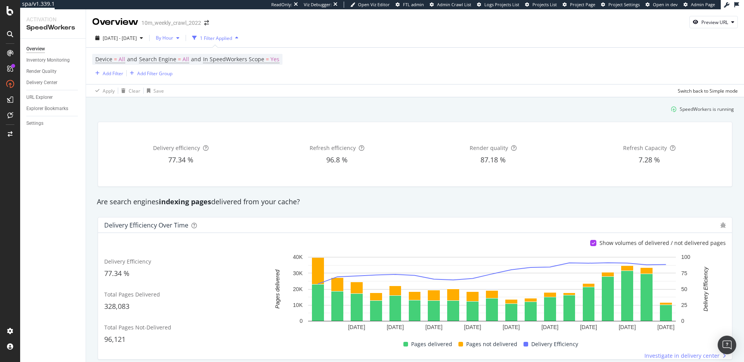
click at [173, 39] on span "By Hour" at bounding box center [163, 37] width 21 height 7
click at [44, 86] on div "ActionBoard" at bounding box center [44, 87] width 30 height 8
click at [52, 60] on div "Inventory Monitoring" at bounding box center [47, 60] width 43 height 8
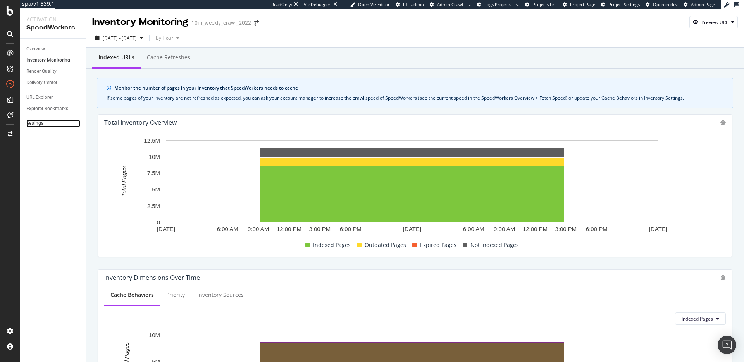
drag, startPoint x: 36, startPoint y: 124, endPoint x: 55, endPoint y: 122, distance: 18.7
click at [36, 124] on div "Settings" at bounding box center [34, 123] width 17 height 8
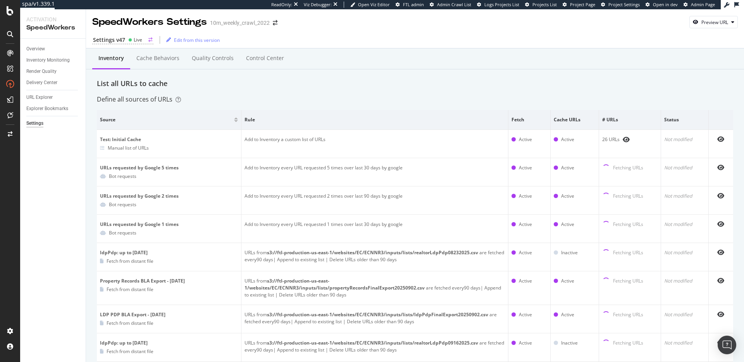
click at [124, 36] on div "Settings v47" at bounding box center [109, 40] width 32 height 8
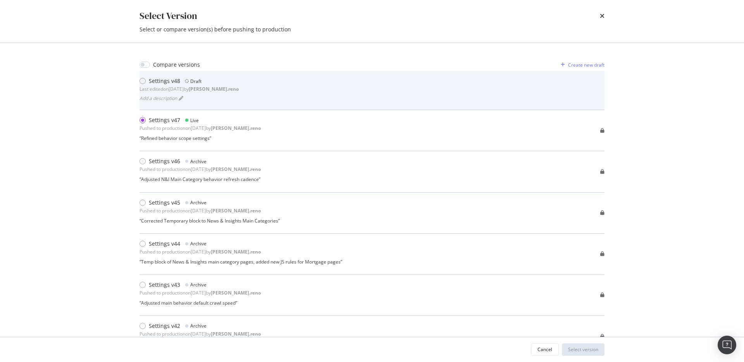
click at [217, 92] on div "Settings v48 Draft Last edited on [DATE] by [PERSON_NAME].reno" at bounding box center [188, 84] width 99 height 15
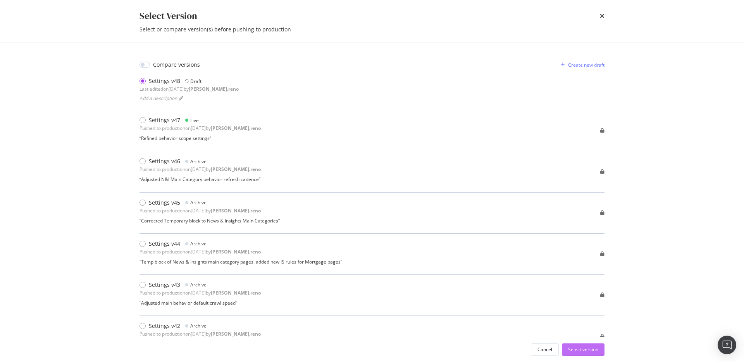
click at [583, 346] on div "Select version" at bounding box center [583, 349] width 30 height 7
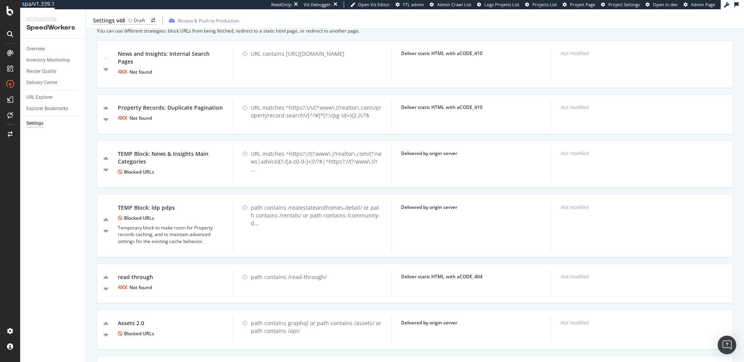
scroll to position [787, 0]
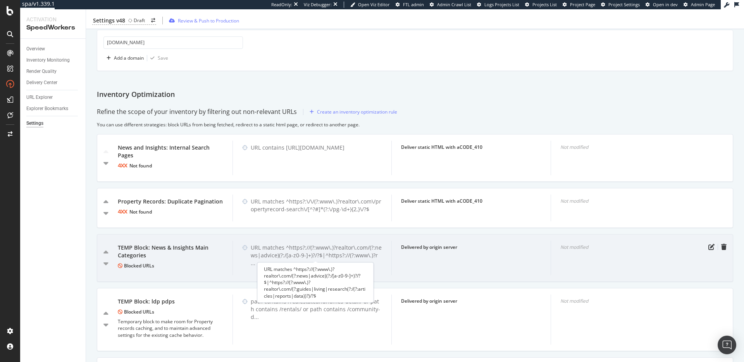
click at [324, 251] on div "URL matches ^https?://(?:www\.)?realtor\.com/(?:news|advice)(?:/[a-z0-9-]+)?/?$…" at bounding box center [316, 255] width 131 height 23
click at [339, 249] on div "URL matches ^https?://(?:www\.)?realtor\.com/(?:news|advice)(?:/[a-z0-9-]+)?/?$…" at bounding box center [316, 255] width 131 height 23
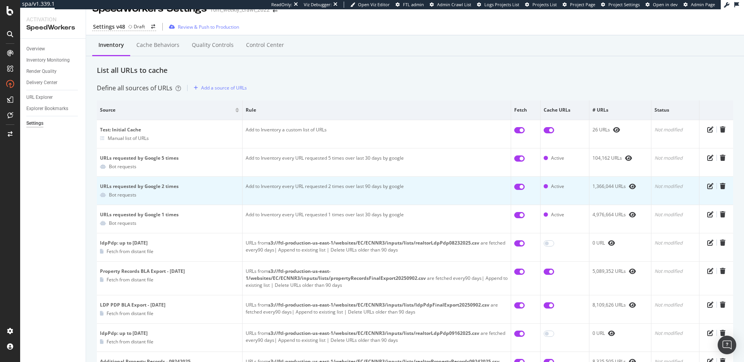
scroll to position [14, 0]
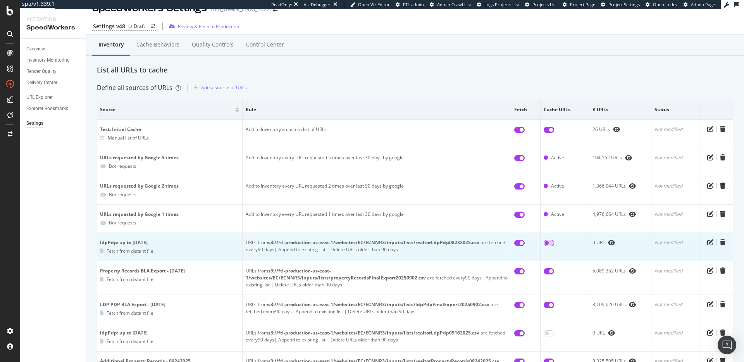
click at [543, 244] on input "checkbox" at bounding box center [548, 243] width 10 height 6
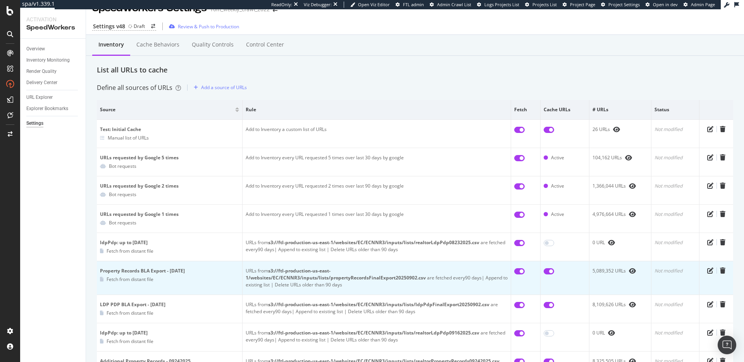
checkbox input "true"
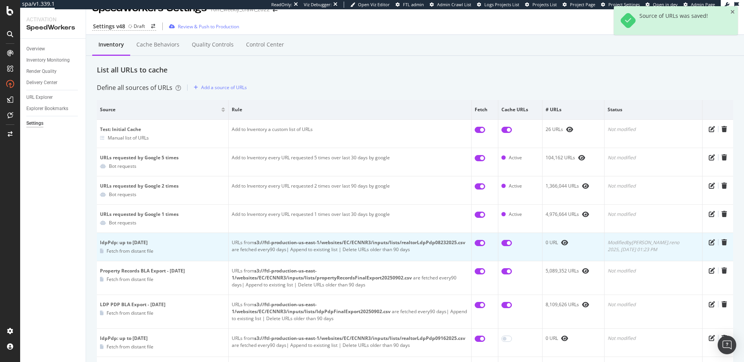
scroll to position [27, 0]
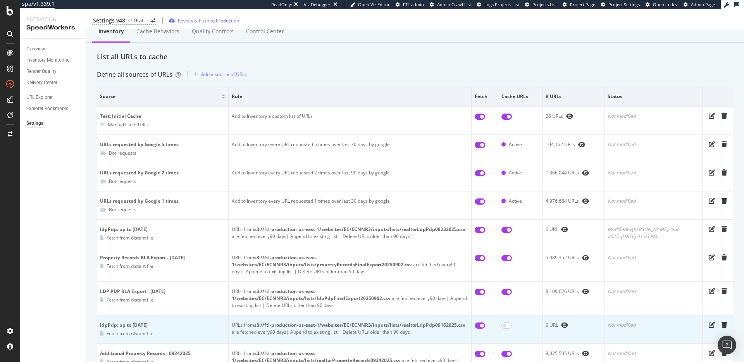
click at [512, 315] on td at bounding box center [520, 329] width 44 height 28
click at [512, 322] on input "checkbox" at bounding box center [506, 325] width 10 height 6
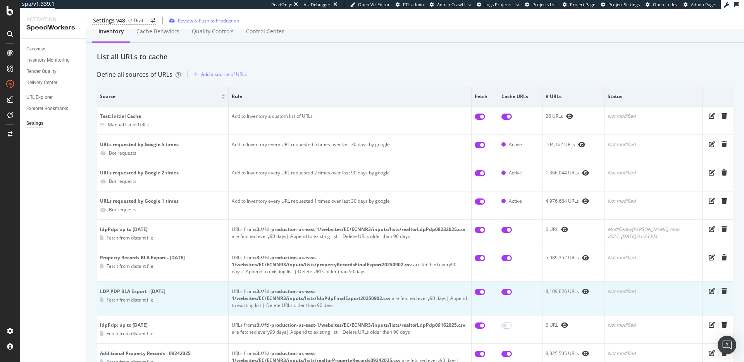
checkbox input "true"
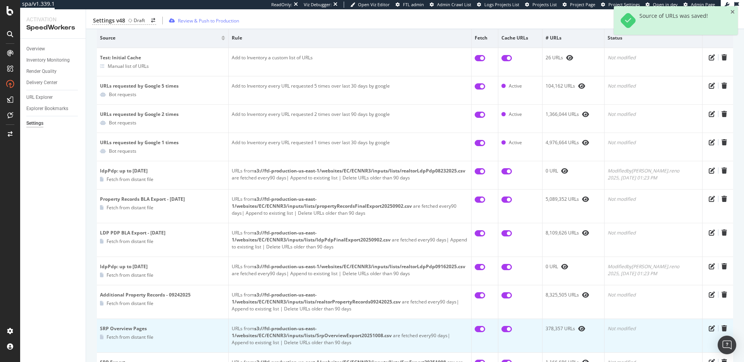
scroll to position [125, 0]
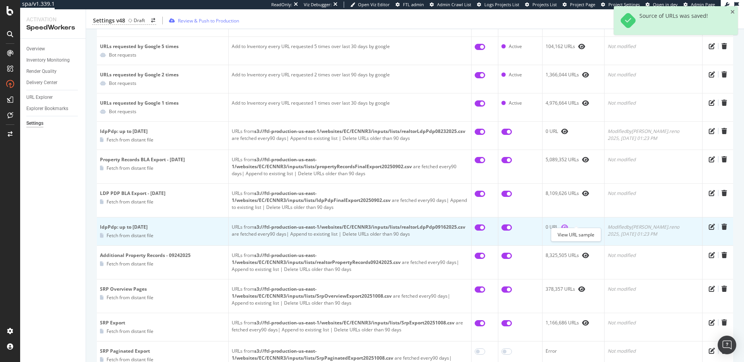
click at [568, 224] on icon "eye" at bounding box center [564, 227] width 7 height 6
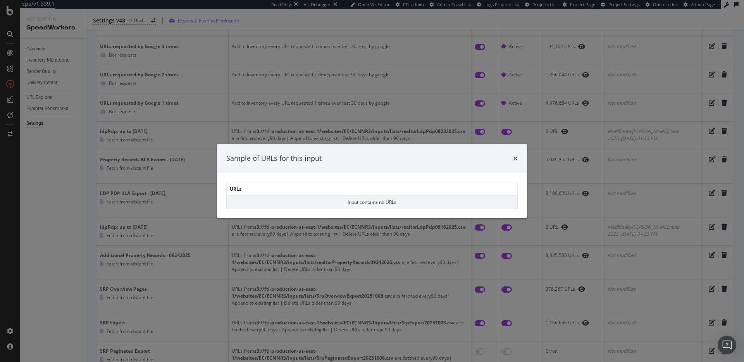
click at [522, 159] on div "Sample of URLs for this input" at bounding box center [372, 158] width 310 height 29
click at [515, 159] on icon "times" at bounding box center [515, 158] width 5 height 6
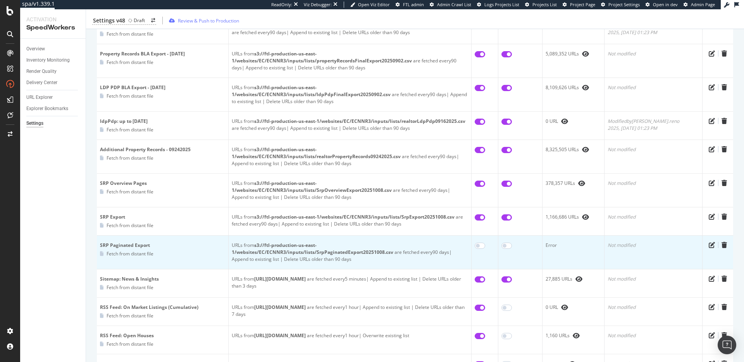
scroll to position [232, 0]
click at [485, 241] on input "checkbox" at bounding box center [479, 244] width 10 height 6
checkbox input "true"
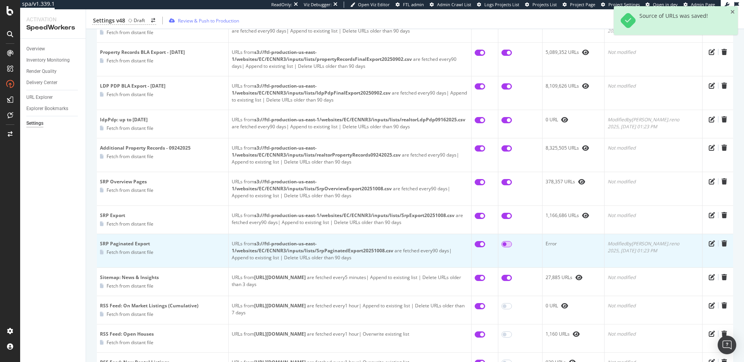
click at [512, 241] on input "checkbox" at bounding box center [506, 244] width 10 height 6
checkbox input "true"
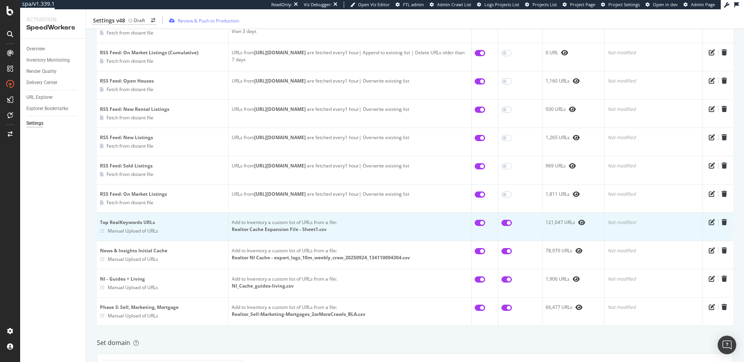
scroll to position [361, 0]
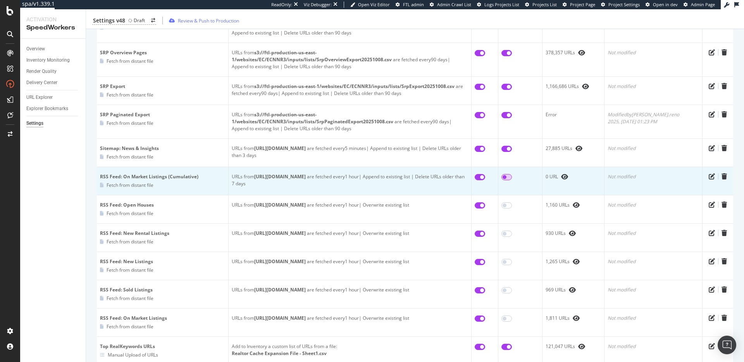
click at [512, 174] on input "checkbox" at bounding box center [506, 177] width 10 height 6
checkbox input "true"
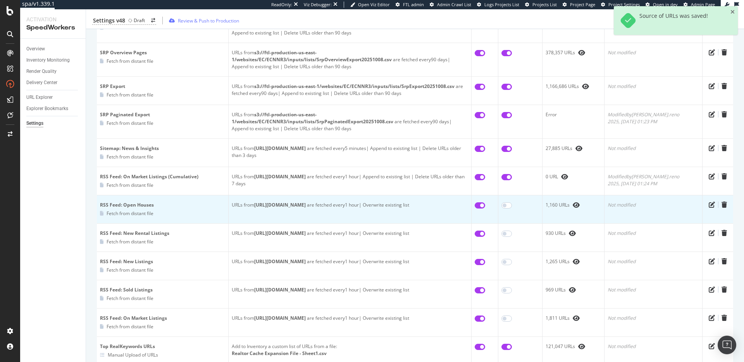
click at [521, 203] on td at bounding box center [520, 209] width 44 height 28
click at [512, 202] on input "checkbox" at bounding box center [506, 205] width 10 height 6
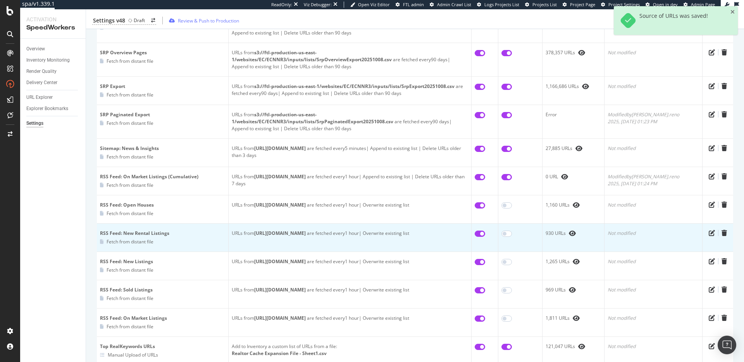
checkbox input "true"
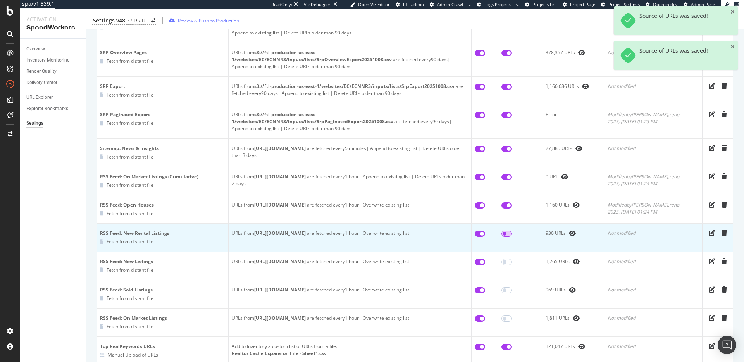
click at [512, 230] on input "checkbox" at bounding box center [506, 233] width 10 height 6
checkbox input "true"
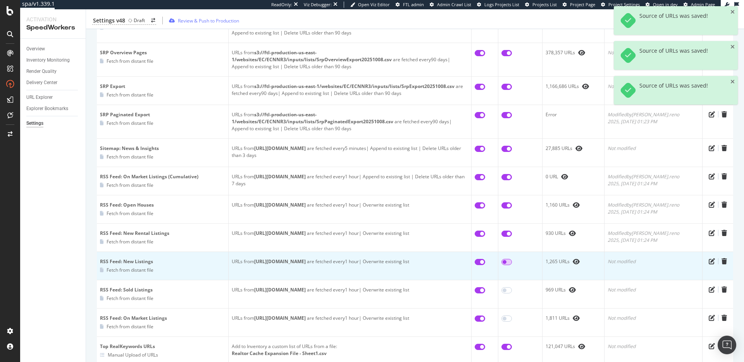
click at [512, 259] on input "checkbox" at bounding box center [506, 262] width 10 height 6
checkbox input "true"
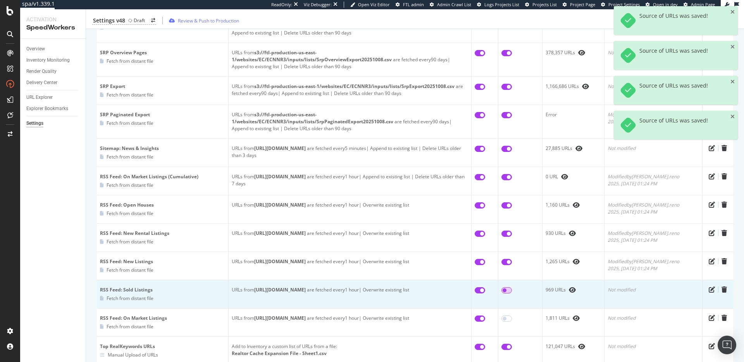
drag, startPoint x: 522, startPoint y: 283, endPoint x: 516, endPoint y: 294, distance: 13.2
click at [512, 287] on input "checkbox" at bounding box center [506, 290] width 10 height 6
checkbox input "true"
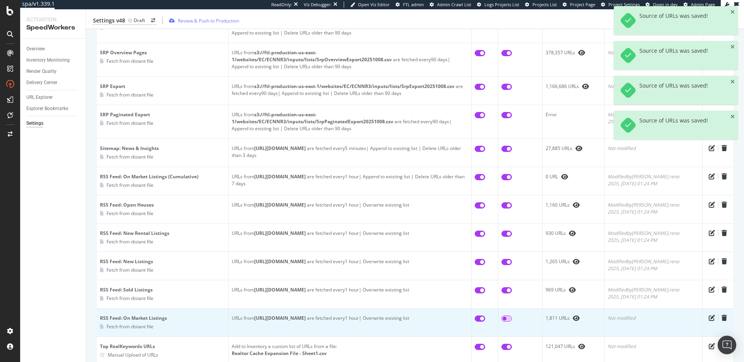
click at [512, 315] on input "checkbox" at bounding box center [506, 318] width 10 height 6
checkbox input "true"
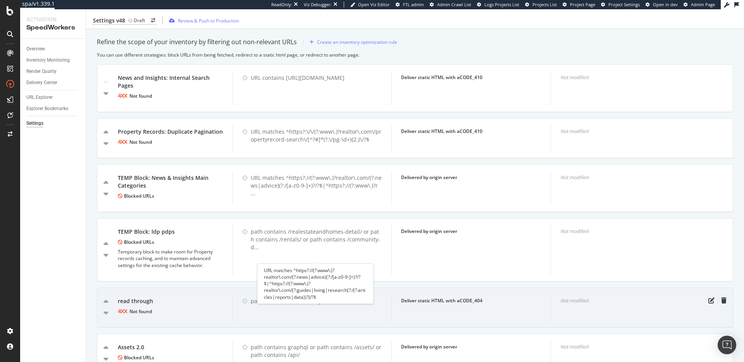
scroll to position [895, 0]
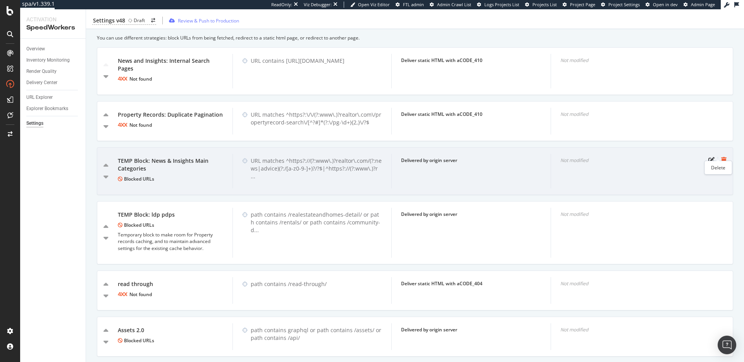
click at [721, 157] on icon "trash" at bounding box center [723, 160] width 5 height 6
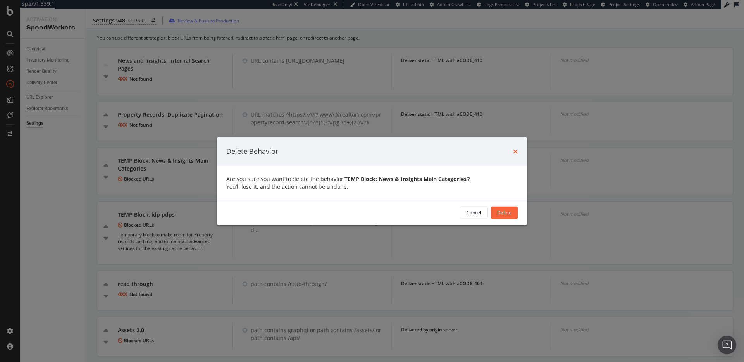
click at [514, 149] on icon "times" at bounding box center [515, 151] width 5 height 6
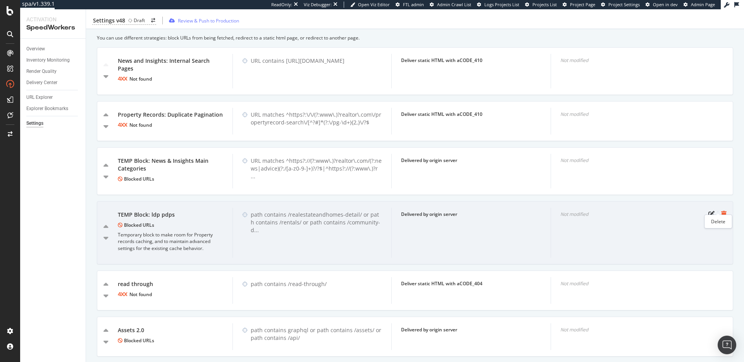
click at [721, 211] on icon "trash" at bounding box center [723, 214] width 5 height 6
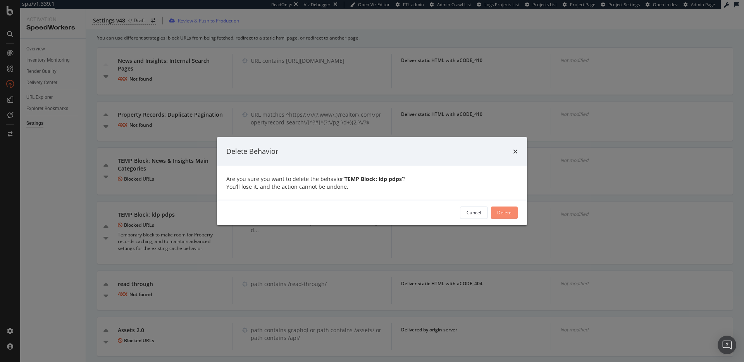
click at [502, 213] on div "Delete" at bounding box center [504, 212] width 14 height 7
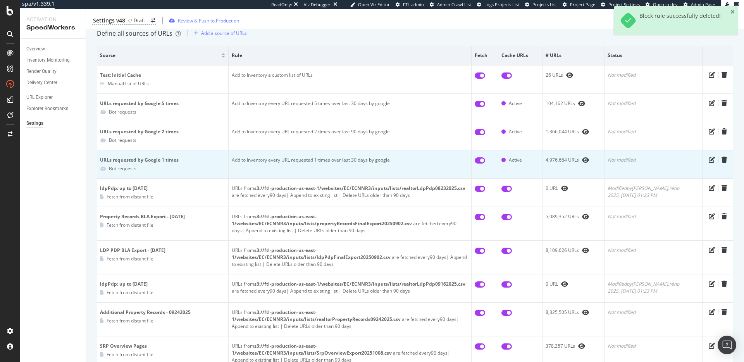
scroll to position [0, 0]
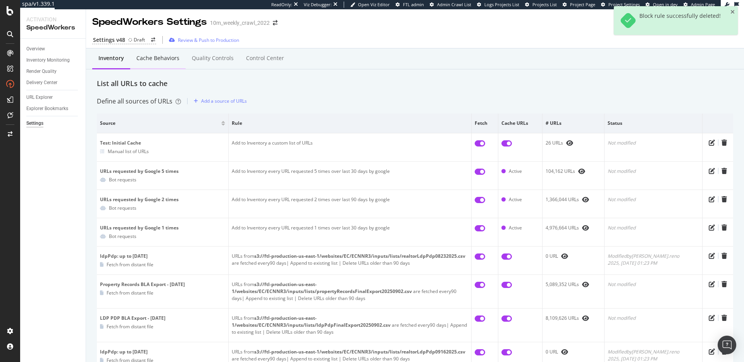
click at [148, 55] on div "Cache behaviors" at bounding box center [157, 58] width 43 height 8
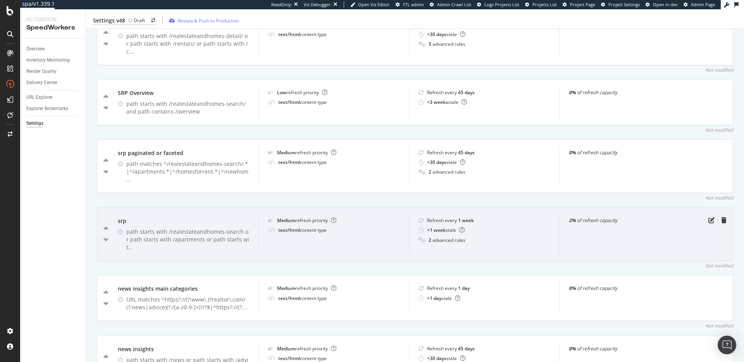
scroll to position [399, 0]
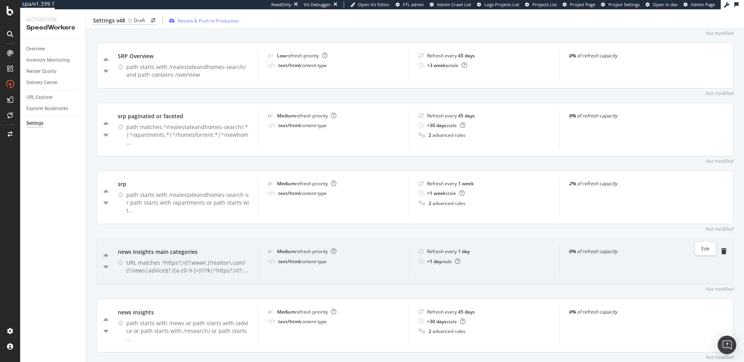
click at [708, 248] on icon "pen-to-square" at bounding box center [711, 251] width 6 height 6
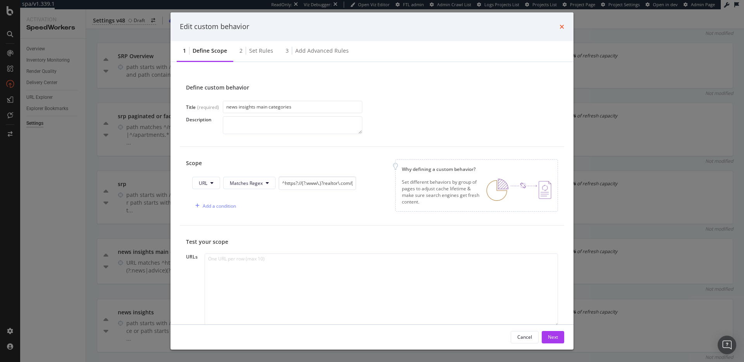
click at [560, 27] on icon "times" at bounding box center [561, 27] width 5 height 6
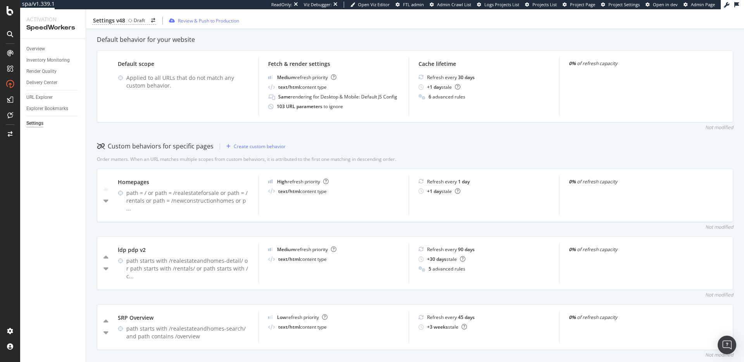
scroll to position [0, 0]
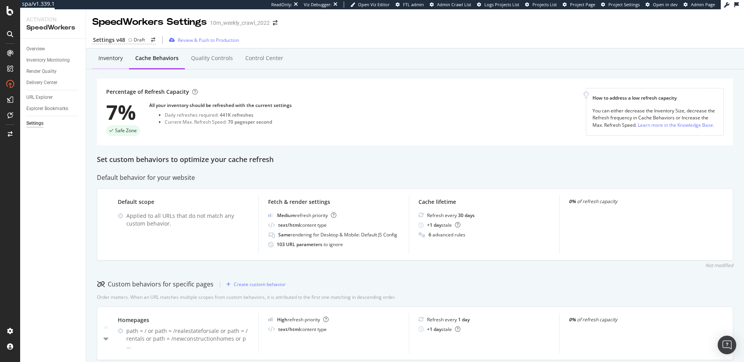
click at [110, 57] on div "Inventory" at bounding box center [110, 58] width 24 height 8
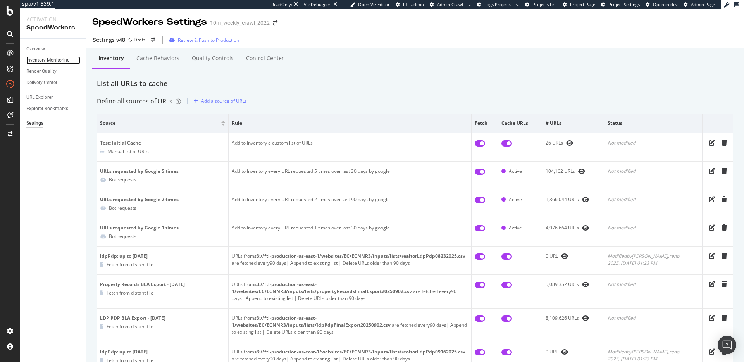
click at [49, 60] on div "Inventory Monitoring" at bounding box center [47, 60] width 43 height 8
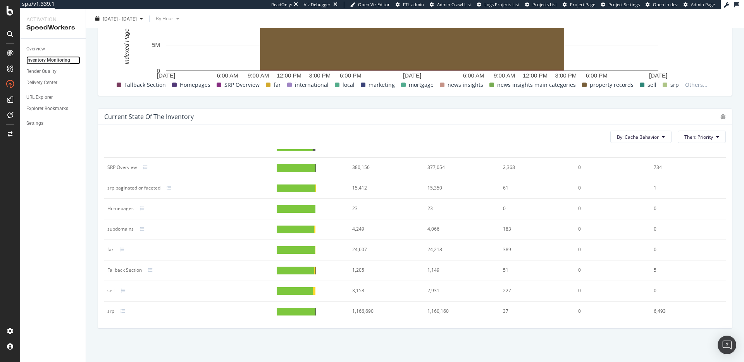
scroll to position [134, 0]
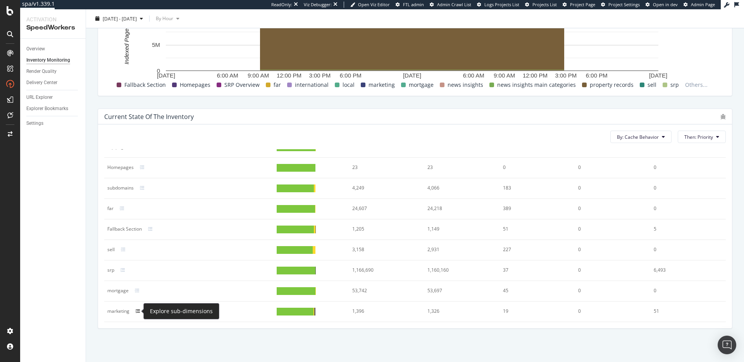
click at [136, 310] on icon at bounding box center [138, 311] width 5 height 5
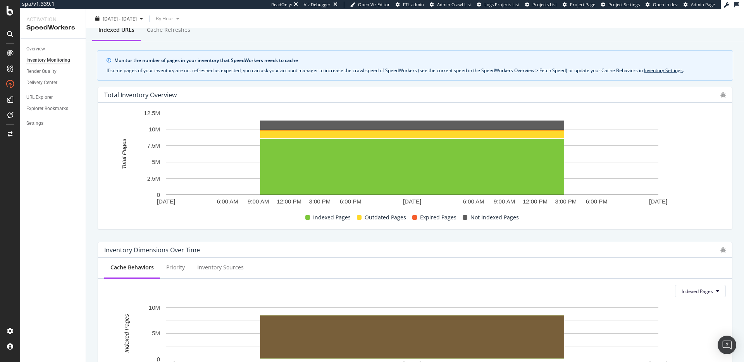
scroll to position [0, 0]
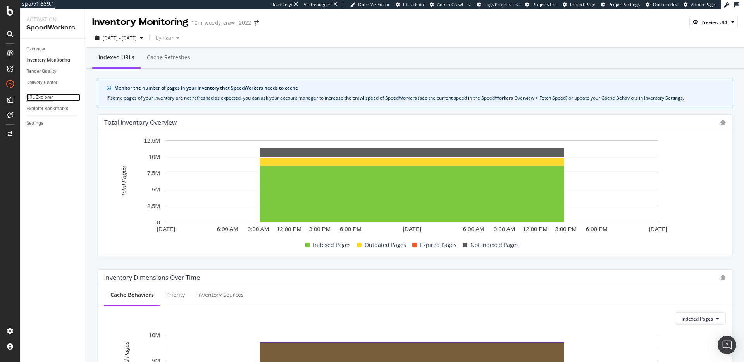
click at [47, 97] on div "URL Explorer" at bounding box center [39, 97] width 26 height 8
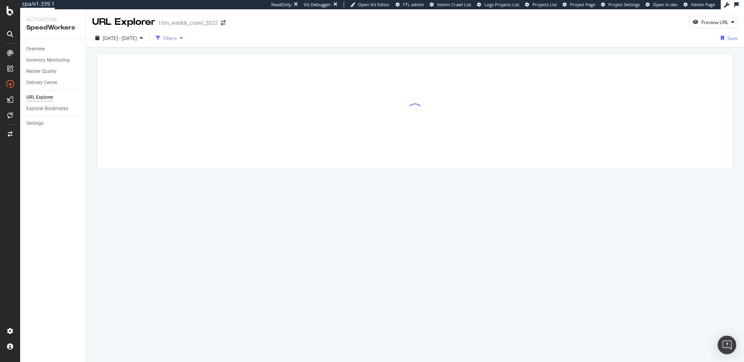
click at [186, 36] on div "button" at bounding box center [181, 38] width 9 height 5
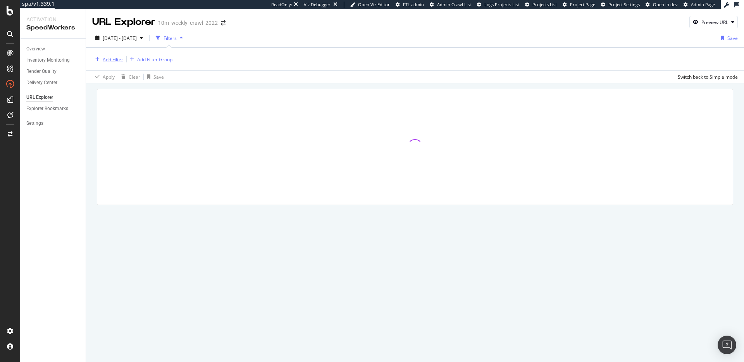
click at [109, 56] on div "Add Filter" at bounding box center [113, 59] width 21 height 7
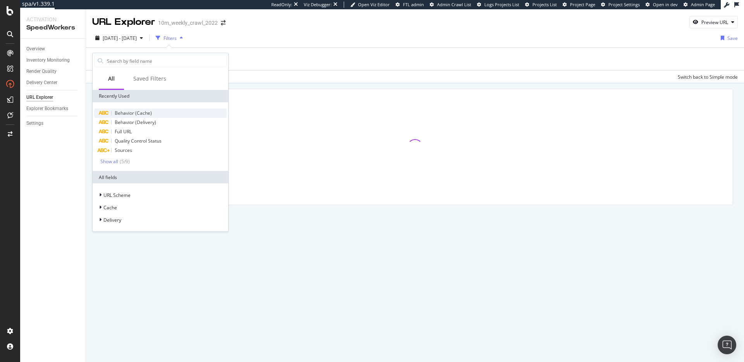
click at [136, 115] on span "Behavior (Cache)" at bounding box center [133, 113] width 37 height 7
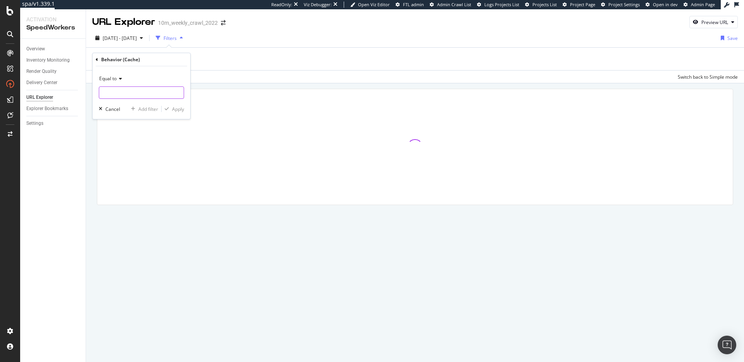
click at [134, 88] on input "text" at bounding box center [141, 92] width 84 height 12
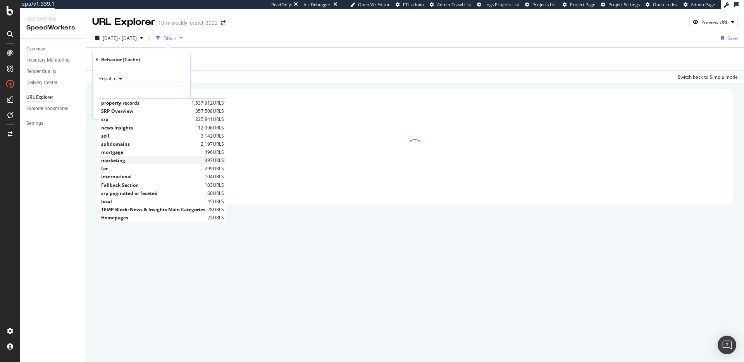
click at [132, 162] on span "marketing" at bounding box center [151, 160] width 101 height 7
type input "marketing"
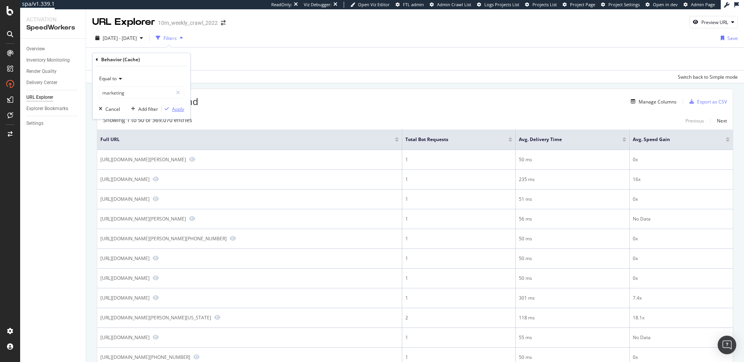
click at [181, 107] on div "Apply" at bounding box center [178, 109] width 12 height 7
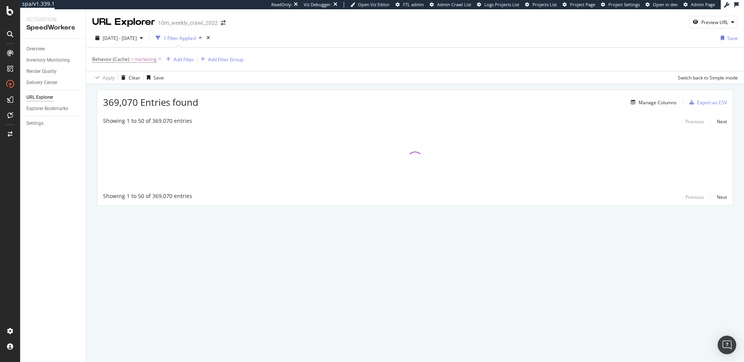
click at [300, 86] on div "369,070 Entries found Manage Columns Export as CSV Showing 1 to 50 of 369,070 e…" at bounding box center [415, 158] width 658 height 149
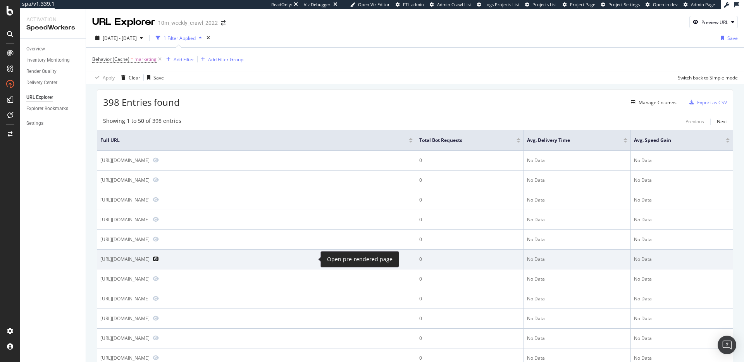
click at [159, 258] on icon "Preview https://www.realtor.com/marketing/resources/thrivepastfive-real-estate-…" at bounding box center [156, 258] width 6 height 5
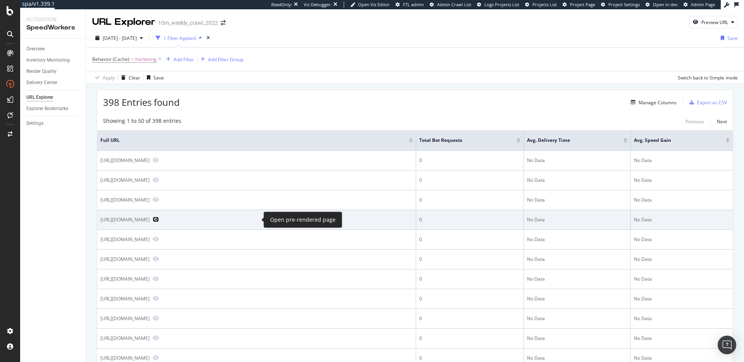
click at [159, 219] on icon "Preview https://www.realtor.com/marketing/resources/category/ebooks/feed/" at bounding box center [156, 218] width 6 height 5
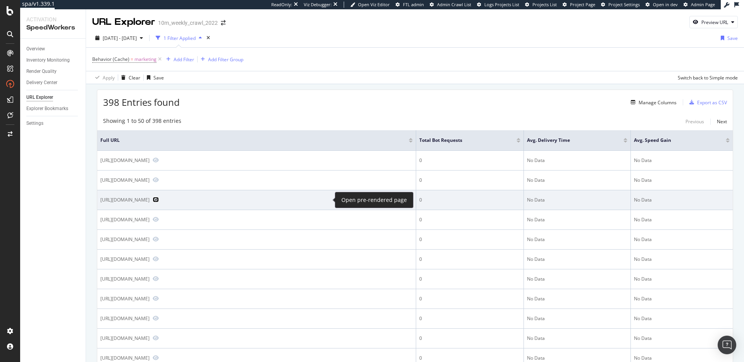
click at [159, 199] on icon "Preview https://www.realtor.com/marketing/shareable-assets/let-america-build-so…" at bounding box center [156, 199] width 6 height 5
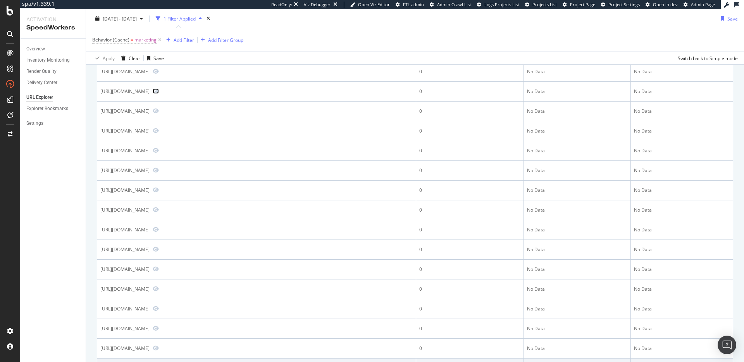
scroll to position [251, 0]
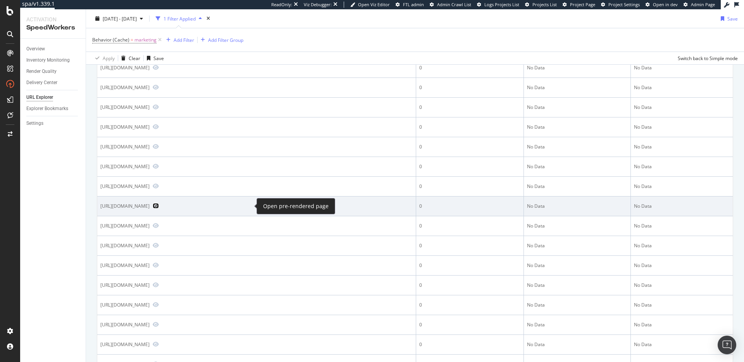
click at [159, 205] on icon "Preview https://www.realtor.com/marketing/resources/tag/mortgage/feed/" at bounding box center [156, 205] width 6 height 5
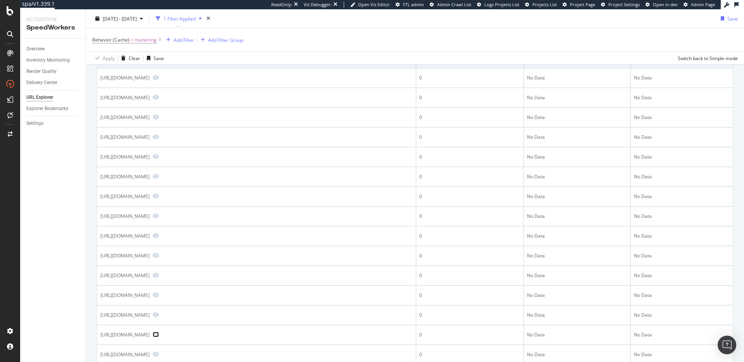
scroll to position [0, 0]
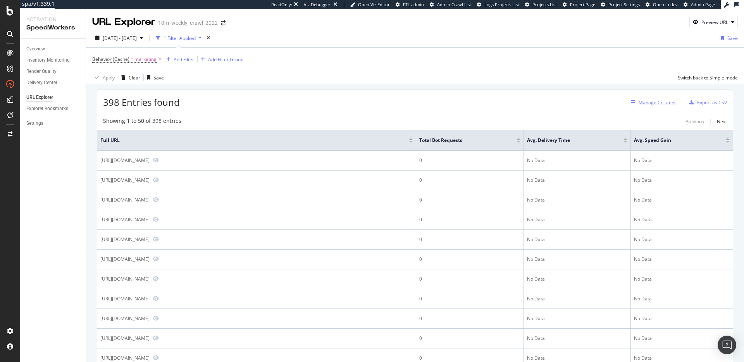
click at [667, 100] on div "Manage Columns" at bounding box center [657, 102] width 38 height 7
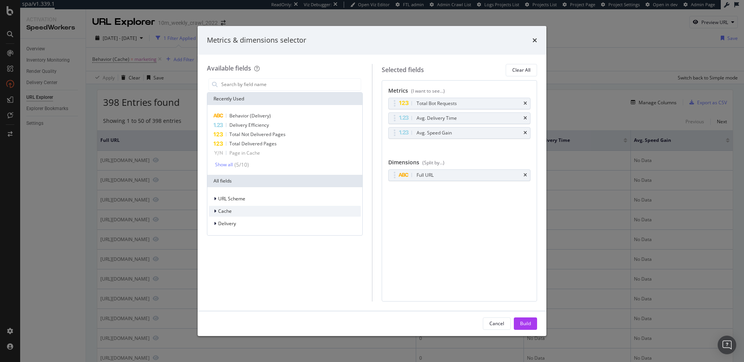
click at [271, 214] on div "Cache" at bounding box center [285, 211] width 152 height 11
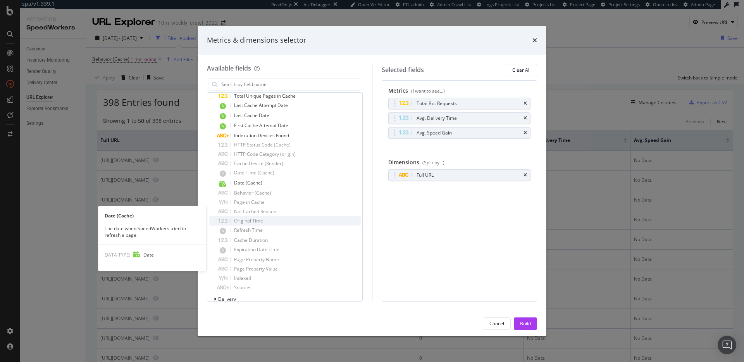
scroll to position [153, 0]
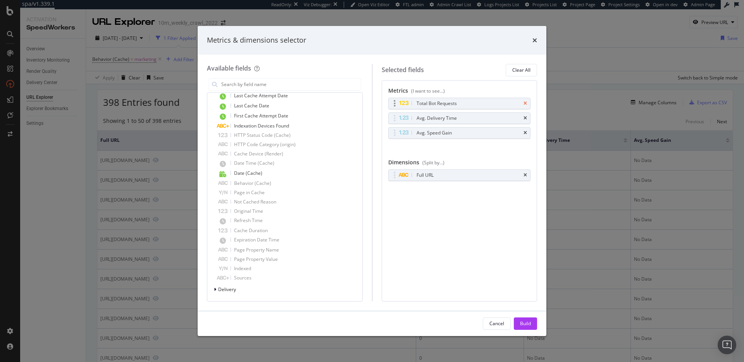
click at [526, 102] on icon "times" at bounding box center [524, 103] width 3 height 5
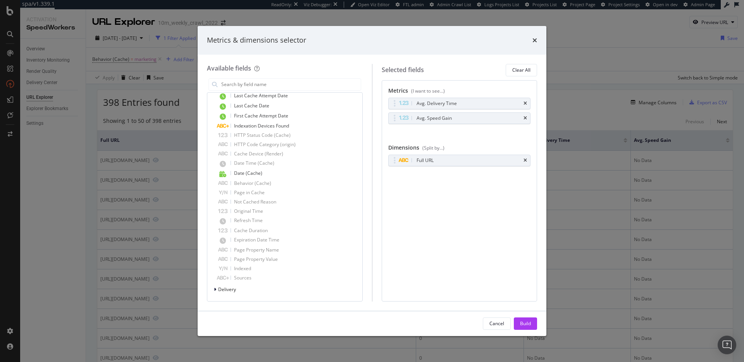
click at [526, 102] on icon "times" at bounding box center [524, 103] width 3 height 5
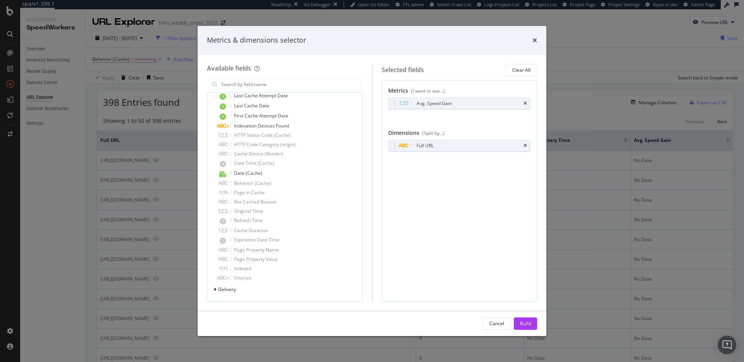
click at [526, 102] on icon "times" at bounding box center [524, 103] width 3 height 5
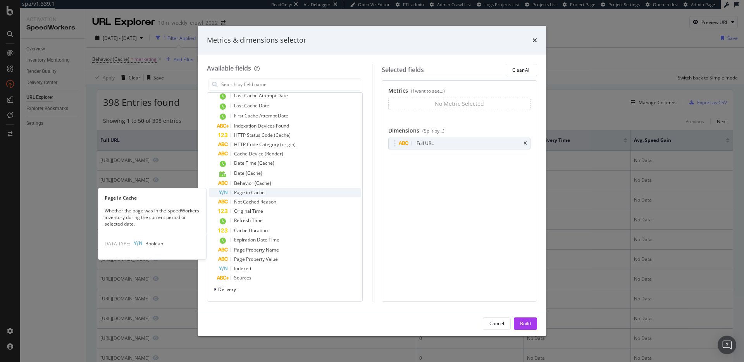
click at [269, 194] on div "Page in Cache" at bounding box center [289, 192] width 143 height 9
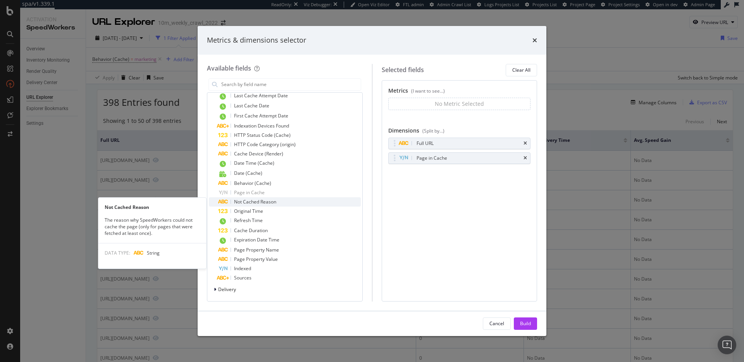
click at [269, 202] on span "Not Cached Reason" at bounding box center [255, 201] width 42 height 7
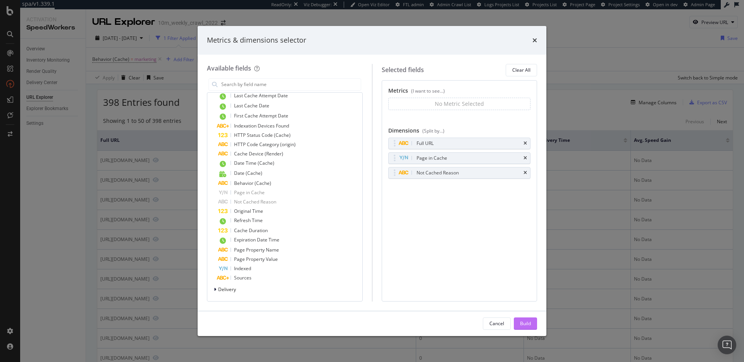
click at [523, 323] on div "Build" at bounding box center [525, 323] width 11 height 7
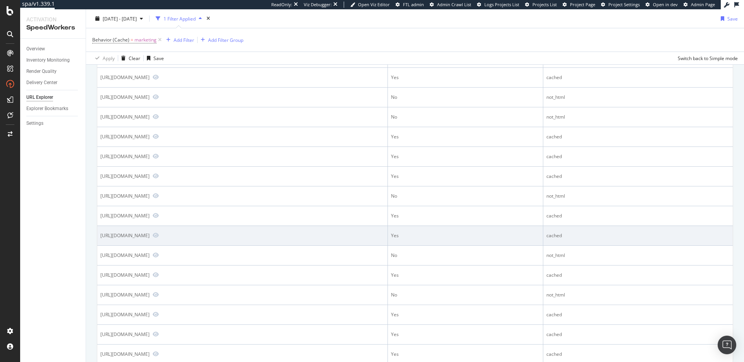
scroll to position [269, 0]
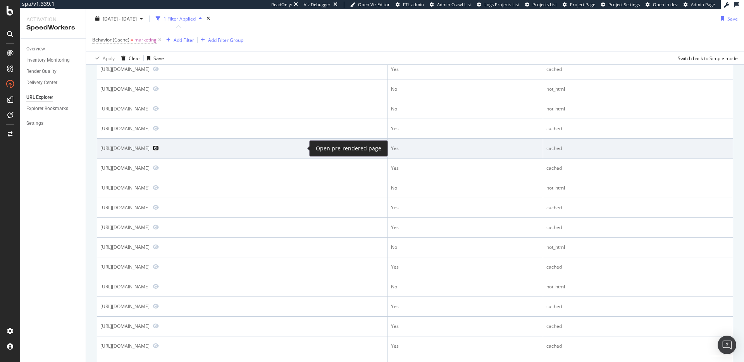
click at [159, 148] on icon "Preview https://www.realtor.com/marketing/resources/i/1085054-essentials-for-ag…" at bounding box center [156, 147] width 6 height 5
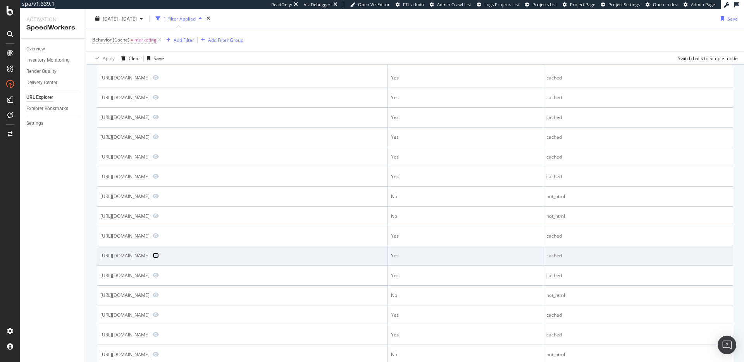
scroll to position [156, 0]
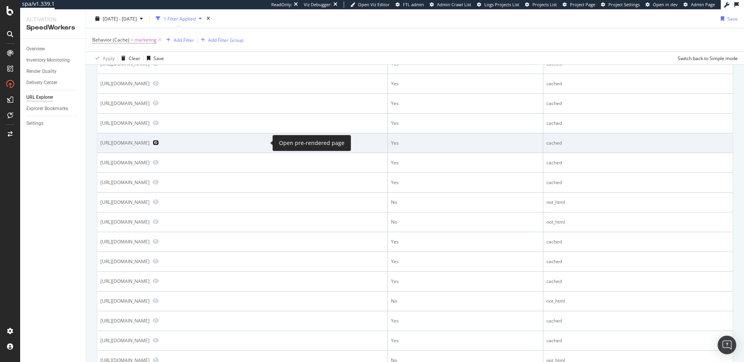
click at [159, 143] on icon "Preview https://www.realtor.com/marketing/resources/text-replacement-hashtags" at bounding box center [156, 142] width 6 height 5
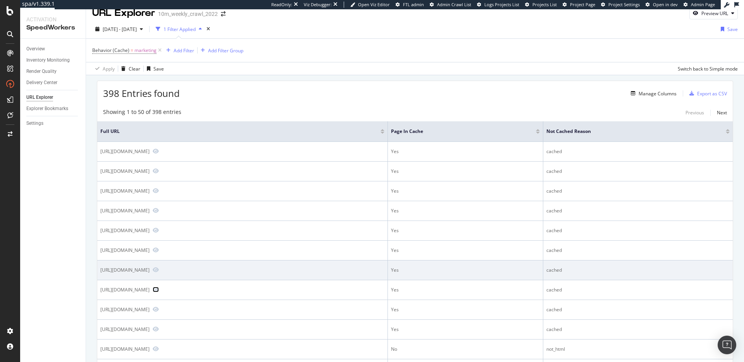
scroll to position [0, 0]
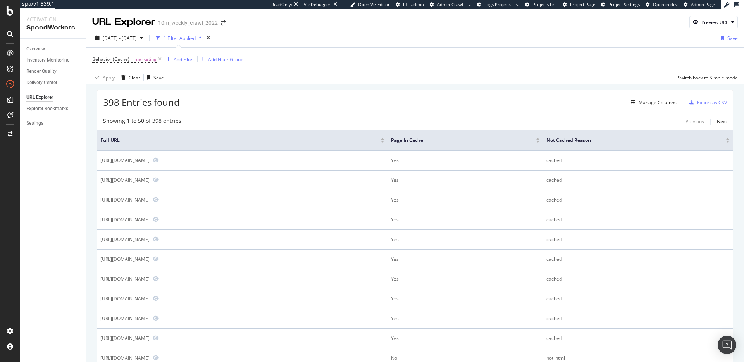
click at [174, 58] on div "Add Filter" at bounding box center [184, 59] width 21 height 7
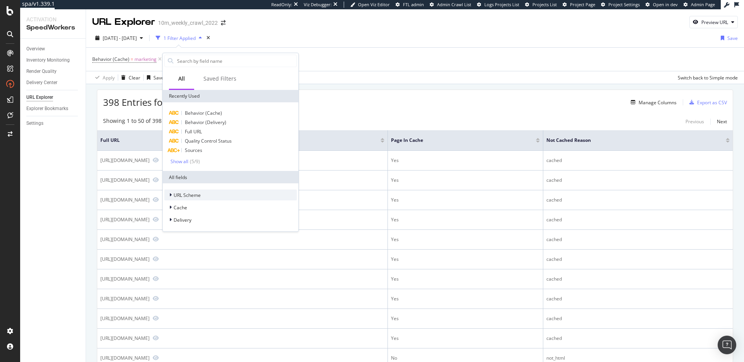
click at [200, 193] on span "URL Scheme" at bounding box center [187, 195] width 27 height 7
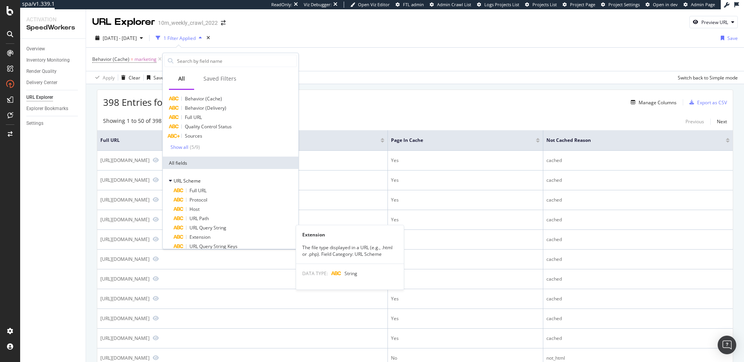
scroll to position [64, 0]
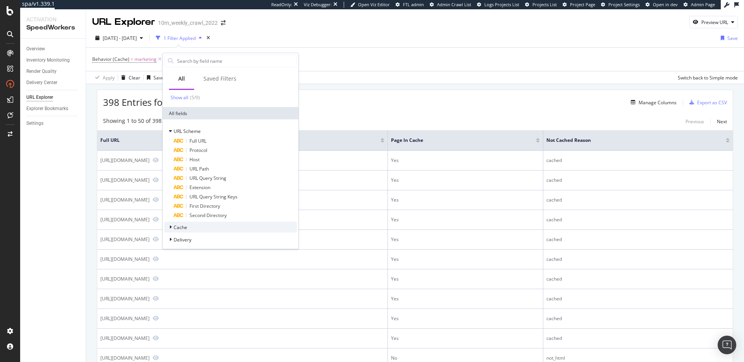
click at [217, 231] on div "Cache" at bounding box center [230, 227] width 132 height 11
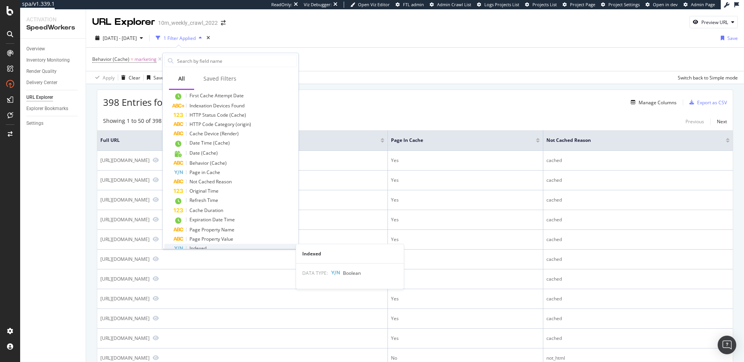
scroll to position [243, 0]
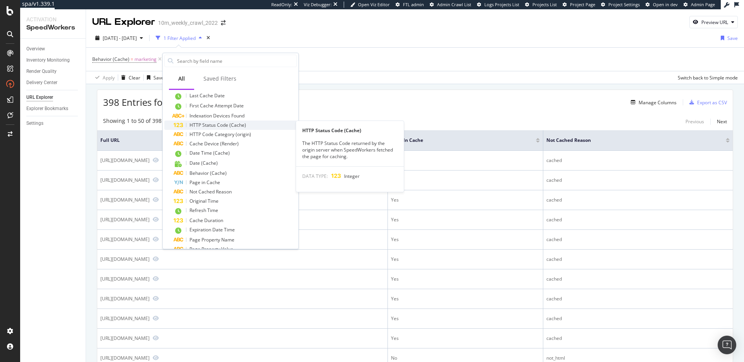
click at [256, 123] on div "HTTP Status Code (Cache)" at bounding box center [235, 124] width 123 height 9
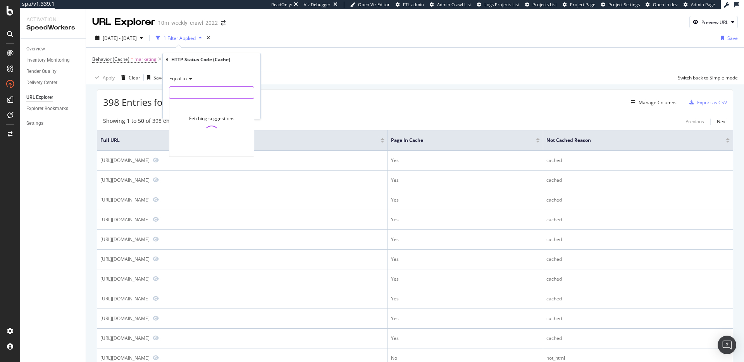
click at [220, 90] on input "number" at bounding box center [211, 92] width 85 height 12
click at [187, 112] on span "200" at bounding box center [197, 111] width 52 height 7
type input "200"
click at [249, 110] on div "Apply" at bounding box center [248, 109] width 12 height 7
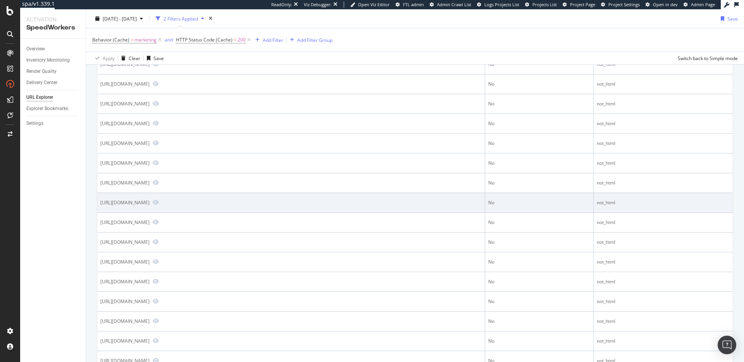
scroll to position [821, 0]
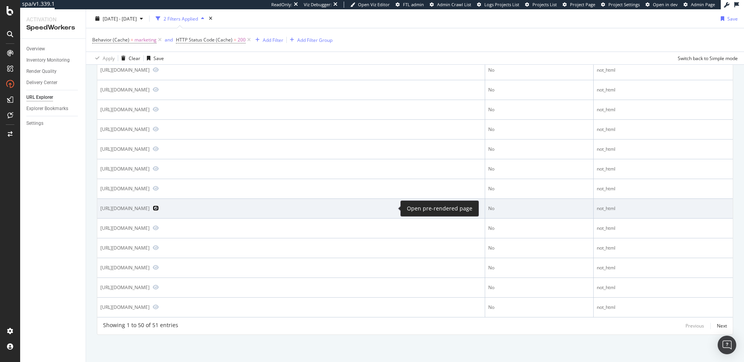
click at [159, 207] on icon "Preview https://www.realtor.com/marketing/resources/future-proof-your-open-hous…" at bounding box center [156, 207] width 6 height 5
click at [149, 206] on div "https://www.realtor.com/marketing/resources/future-proof-your-open-houses-high-…" at bounding box center [124, 208] width 49 height 7
copy div "https://www.realtor.com/marketing/resources/future-proof-your-open-houses-high-…"
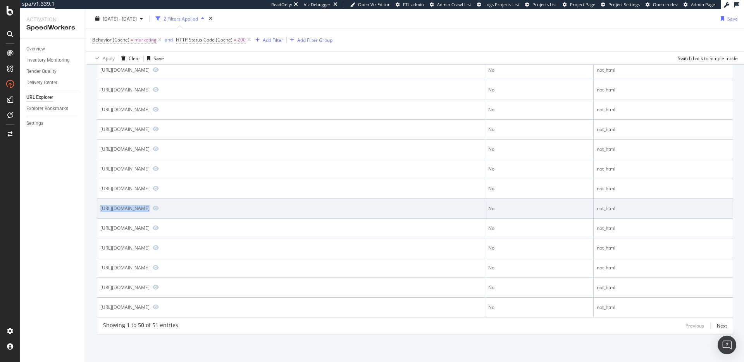
click at [189, 203] on td "https://www.realtor.com/marketing/resources/future-proof-your-open-houses-high-…" at bounding box center [291, 209] width 388 height 20
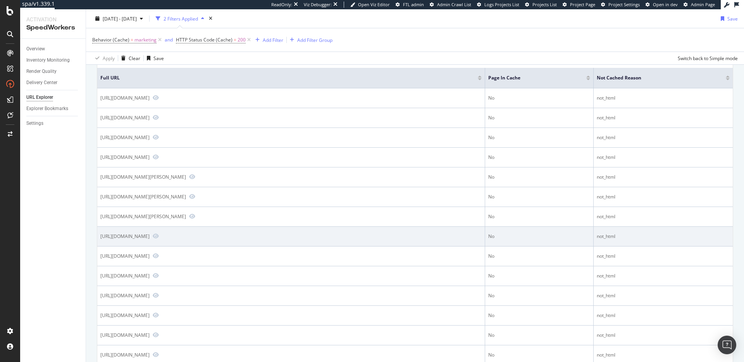
scroll to position [0, 0]
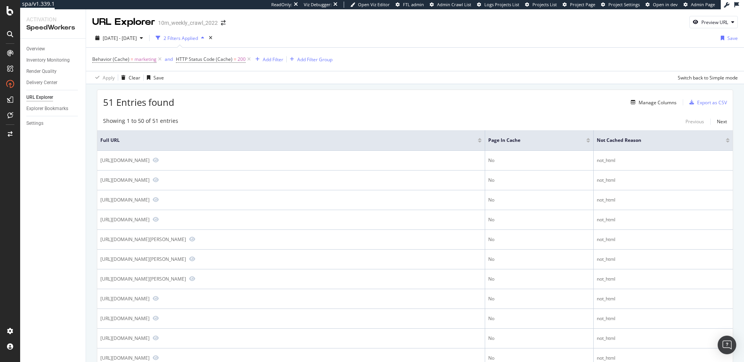
click at [232, 117] on div "Showing 1 to 50 of 51 entries Previous Next" at bounding box center [414, 121] width 635 height 9
click at [137, 36] on span "2025 Oct. 14th - Oct. 14th" at bounding box center [120, 38] width 34 height 7
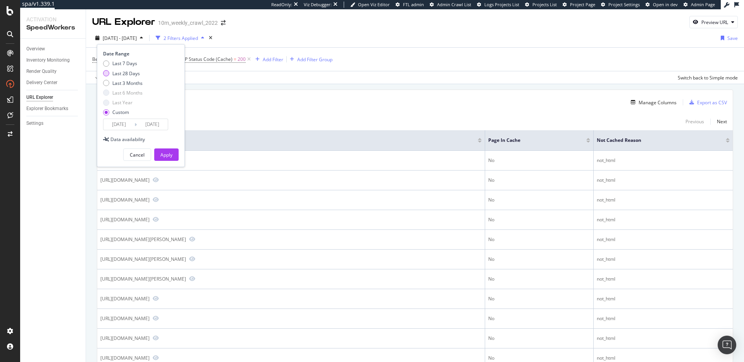
click at [127, 71] on div "Last 28 Days" at bounding box center [125, 73] width 27 height 7
click at [125, 65] on div "Last 7 Days" at bounding box center [124, 63] width 25 height 7
click at [122, 69] on div "Last 7 Days Last 28 Days Last 3 Months Last 6 Months Last Year Custom" at bounding box center [123, 89] width 40 height 58
click at [126, 73] on div "Last 28 Days" at bounding box center [125, 73] width 27 height 7
type input "2025/09/17"
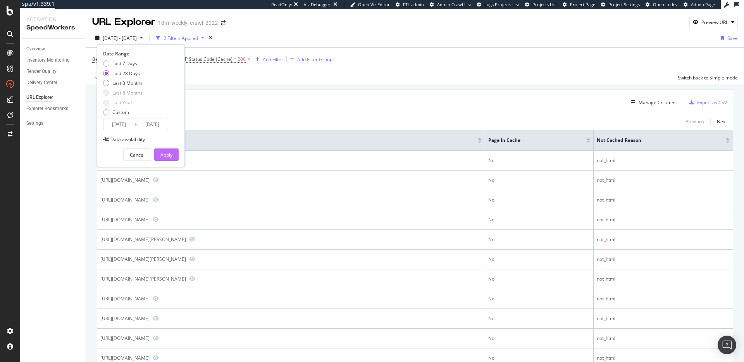
click at [165, 151] on div "Apply" at bounding box center [166, 155] width 12 height 12
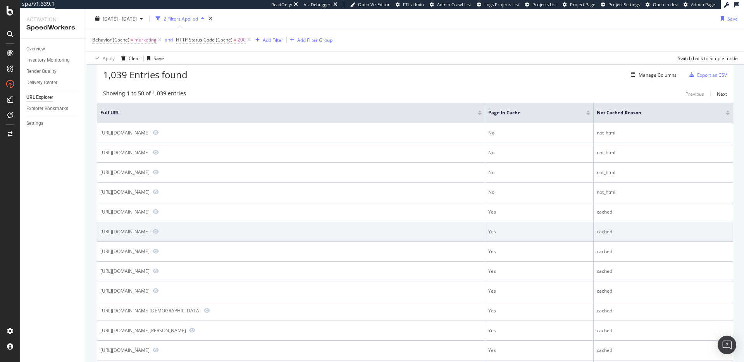
scroll to position [128, 0]
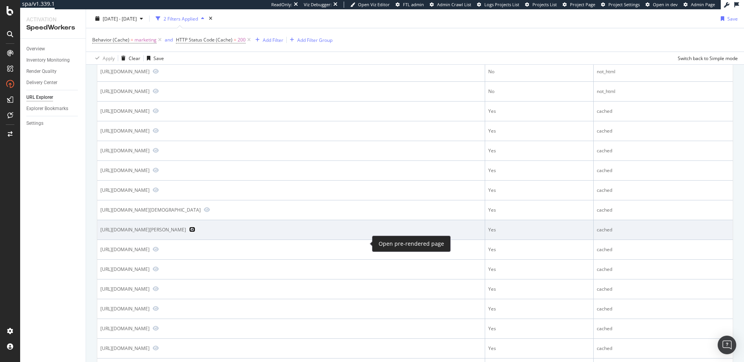
click at [195, 232] on icon "Preview https://www.realtor.com/marketing/resources/tom-ferrys-secret-weapons-f…" at bounding box center [192, 229] width 6 height 5
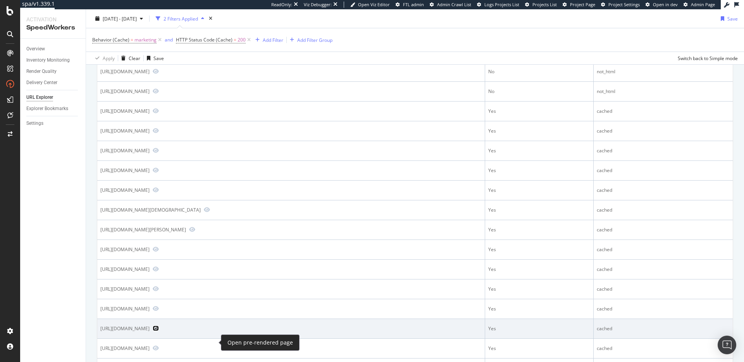
click at [159, 331] on icon "Preview https://www.realtor.com/marketing/agent-profile/" at bounding box center [156, 327] width 6 height 5
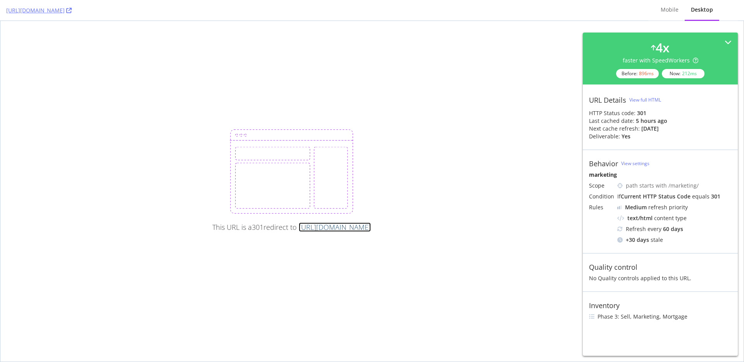
click at [299, 230] on link "[URL][DOMAIN_NAME]" at bounding box center [335, 226] width 72 height 9
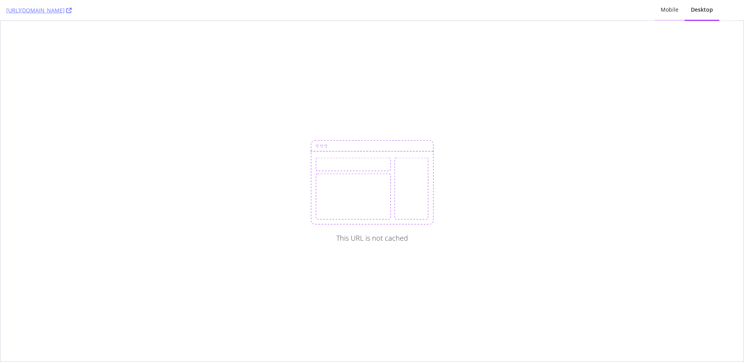
click at [677, 12] on div "Mobile" at bounding box center [669, 10] width 18 height 8
